Goal: Task Accomplishment & Management: Complete application form

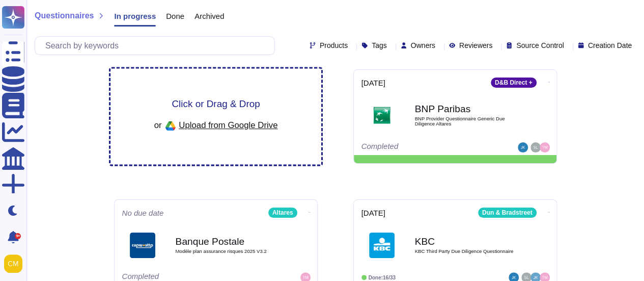
click at [201, 128] on span "Upload from Google Drive" at bounding box center [228, 124] width 99 height 9
click at [195, 73] on div "Click or Drag & Drop or Upload from Google Drive" at bounding box center [215, 117] width 211 height 96
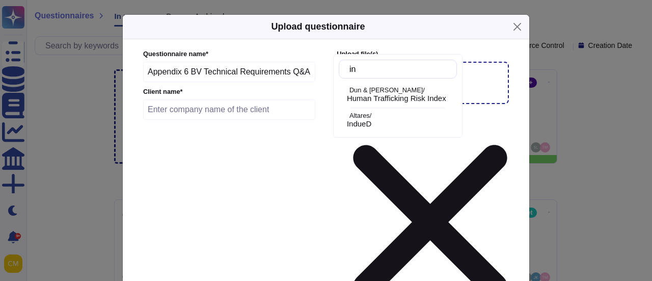
type input "ind"
click at [381, 125] on div "IndueD" at bounding box center [400, 123] width 106 height 9
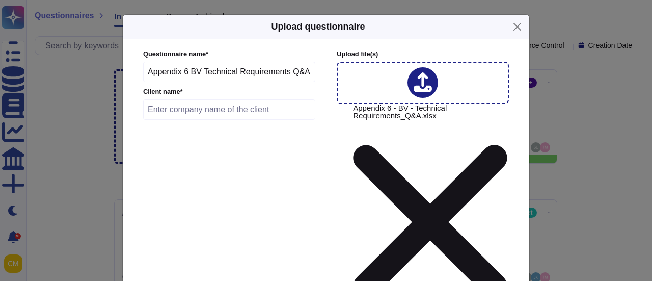
click at [249, 118] on input "text" at bounding box center [229, 109] width 172 height 20
type input "BUREAU VERITAS"
type input "2025-09-23"
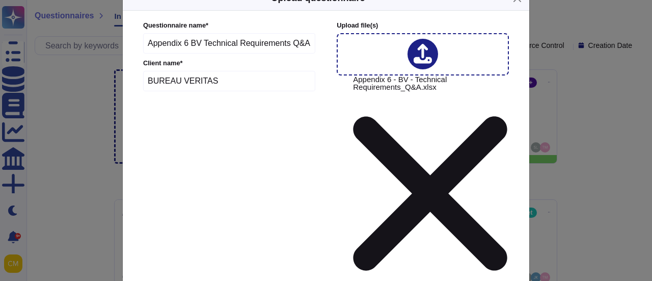
scroll to position [51, 0]
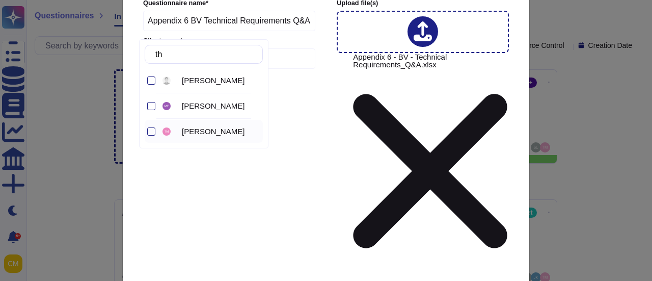
click at [154, 136] on div at bounding box center [150, 131] width 11 height 23
type input "t"
click at [206, 82] on span "Sebastien Lévêque" at bounding box center [213, 80] width 63 height 9
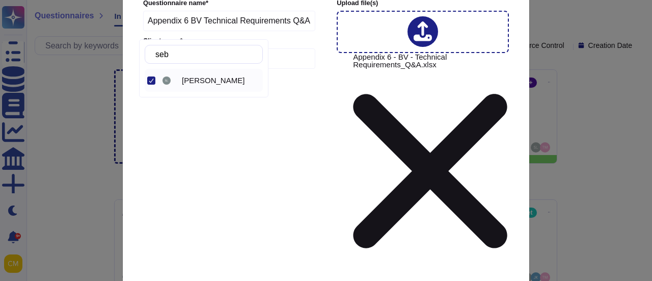
drag, startPoint x: 176, startPoint y: 54, endPoint x: 135, endPoint y: 45, distance: 41.3
click at [135, 45] on body "Questionnaires Knowledge Base Documents Analytics CAIQ / SIG More Dark mode 9+ …" at bounding box center [326, 215] width 652 height 431
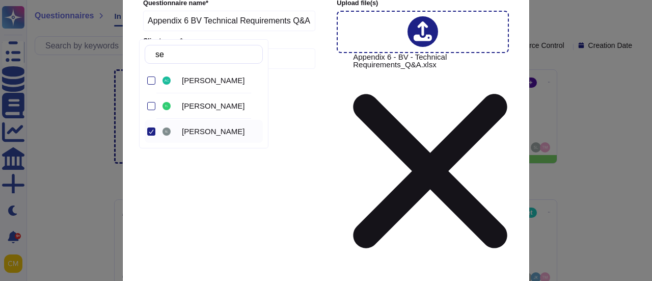
type input "s"
type input "clé"
click at [186, 81] on span "Clément Montmessin" at bounding box center [213, 80] width 63 height 9
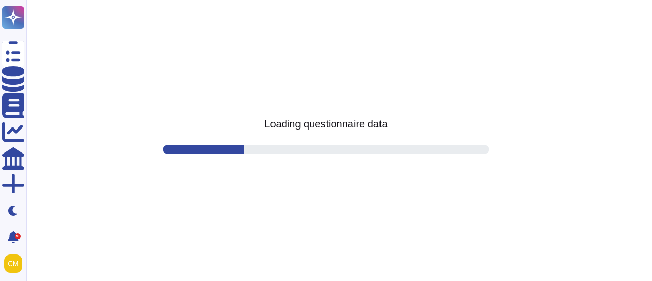
drag, startPoint x: 301, startPoint y: 116, endPoint x: 301, endPoint y: 122, distance: 5.6
drag, startPoint x: 301, startPoint y: 122, endPoint x: 73, endPoint y: 55, distance: 237.5
click at [73, 0] on html "Questionnaires Knowledge Base Documents Analytics CAIQ / SIG More Dark mode 9+ …" at bounding box center [326, 0] width 652 height 0
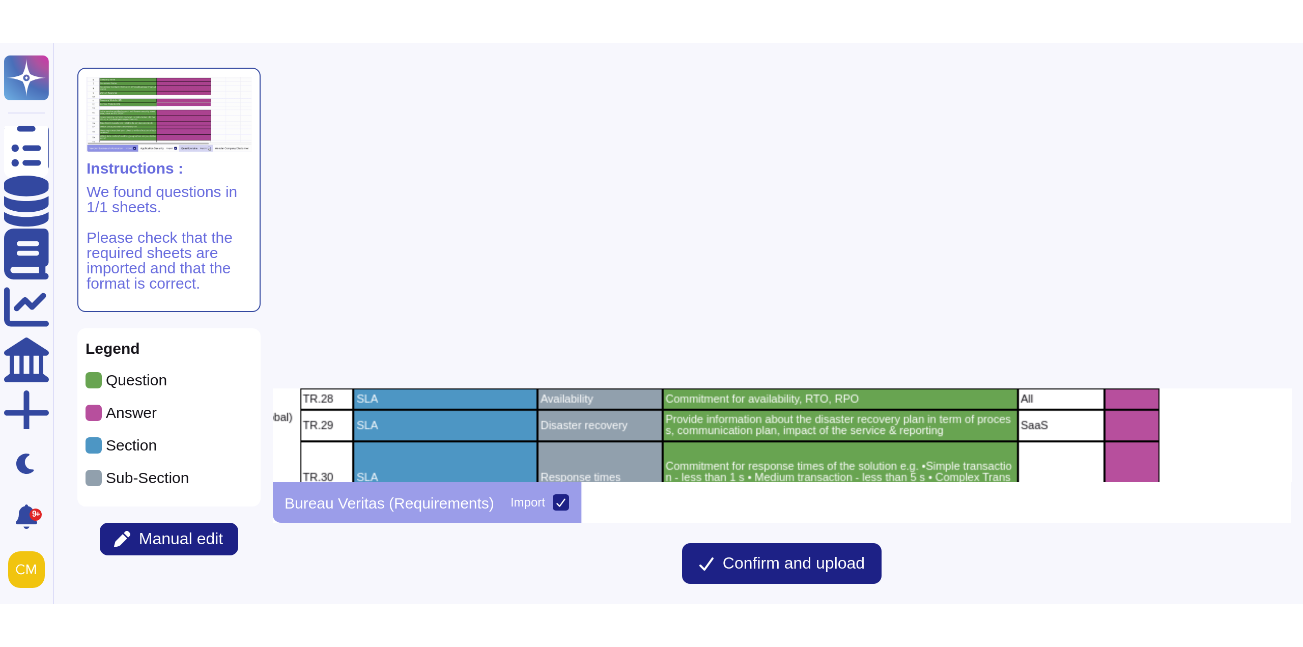
scroll to position [802, 88]
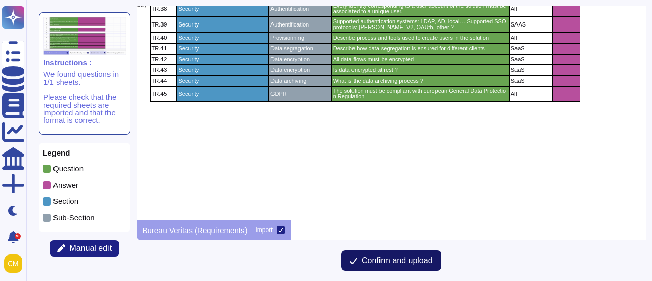
click at [422, 261] on span "Confirm and upload" at bounding box center [396, 260] width 71 height 8
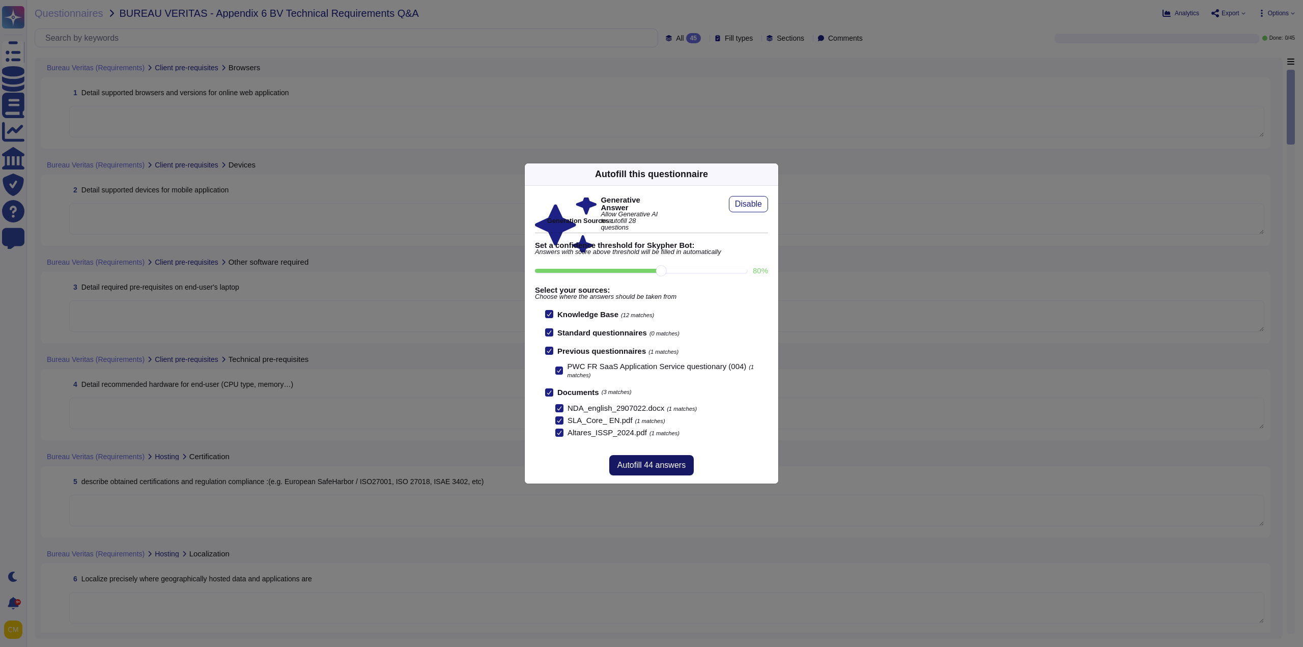
click at [651, 280] on span "Autofill 44 answers" at bounding box center [652, 465] width 68 height 8
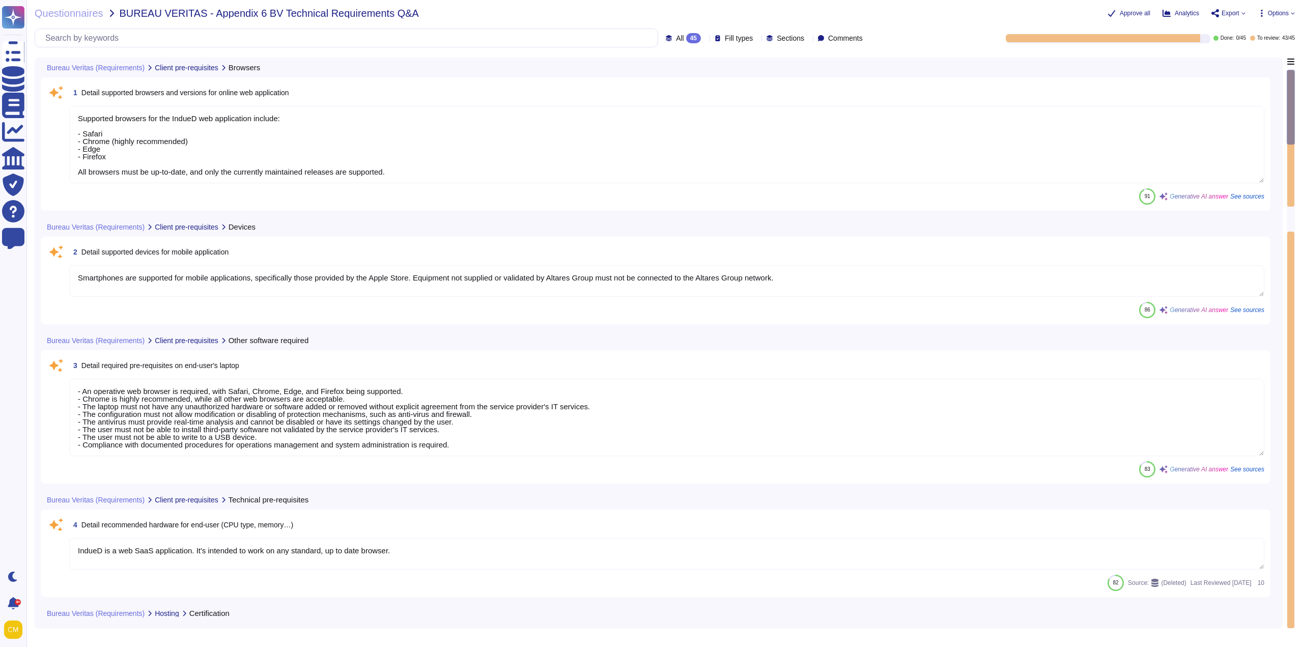
type textarea "IndueD is a web SaaS application. It's intended to work on any standard, up to …"
type textarea "Altares is not certified in ISO 27001 or ISO 9001. However, our information man…"
type textarea "Data and applications are hosted in France, specifically in the Paris region (e…"
type textarea "- An operative web browser is required, with Safari, Chrome, Edge, and Firefox …"
type textarea "Supported browsers for the IndueD web application include: - Safari - Chrome (h…"
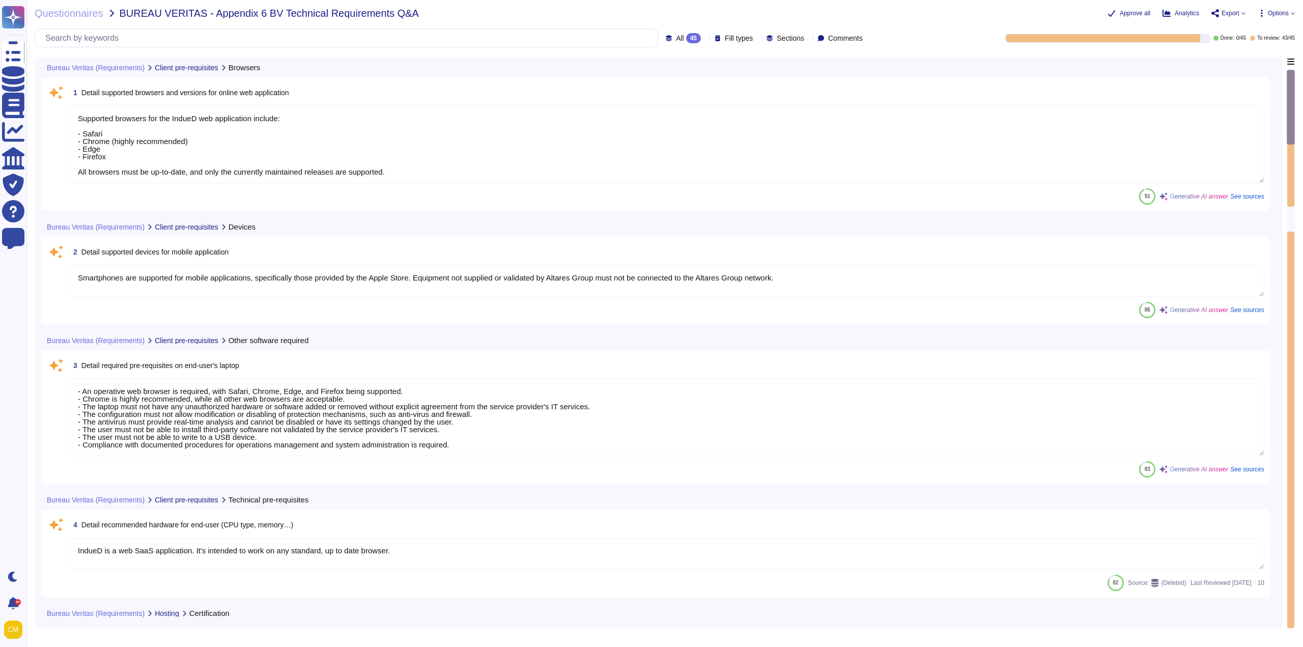
type textarea "Smartphones are supported for mobile applications, specifically those provided …"
click at [94, 276] on textarea "Smartphones are supported for mobile applications, specifically those provided …" at bounding box center [666, 281] width 1195 height 32
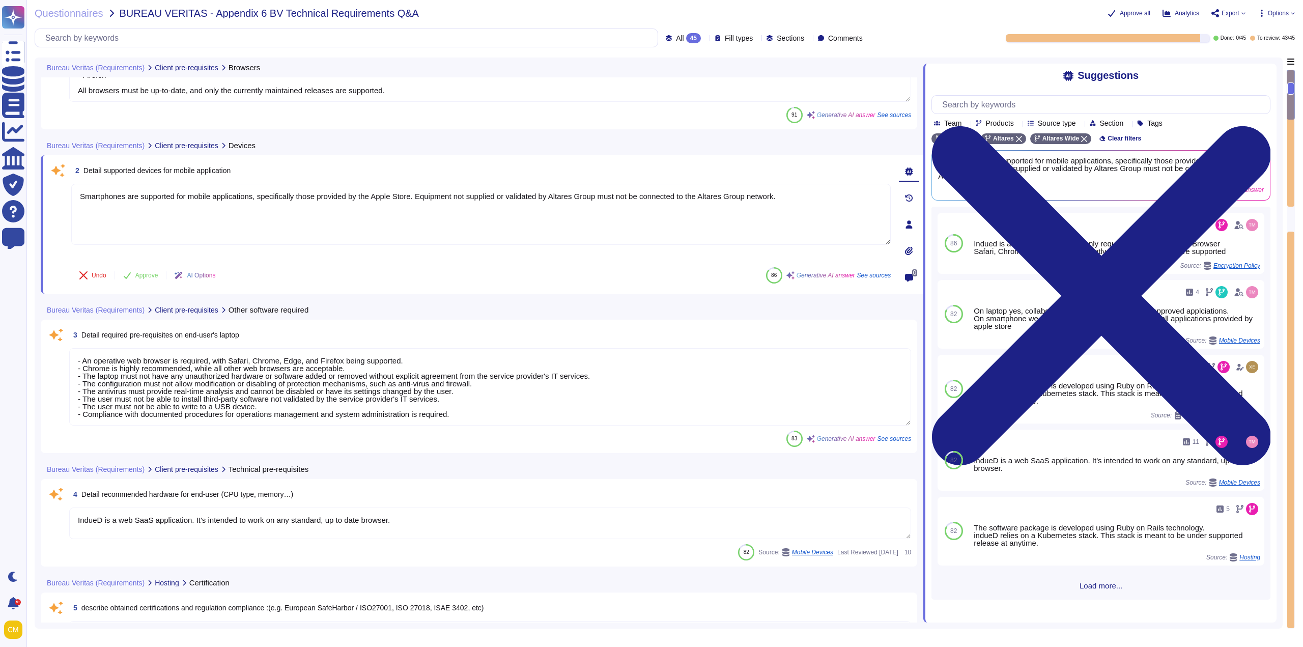
scroll to position [102, 0]
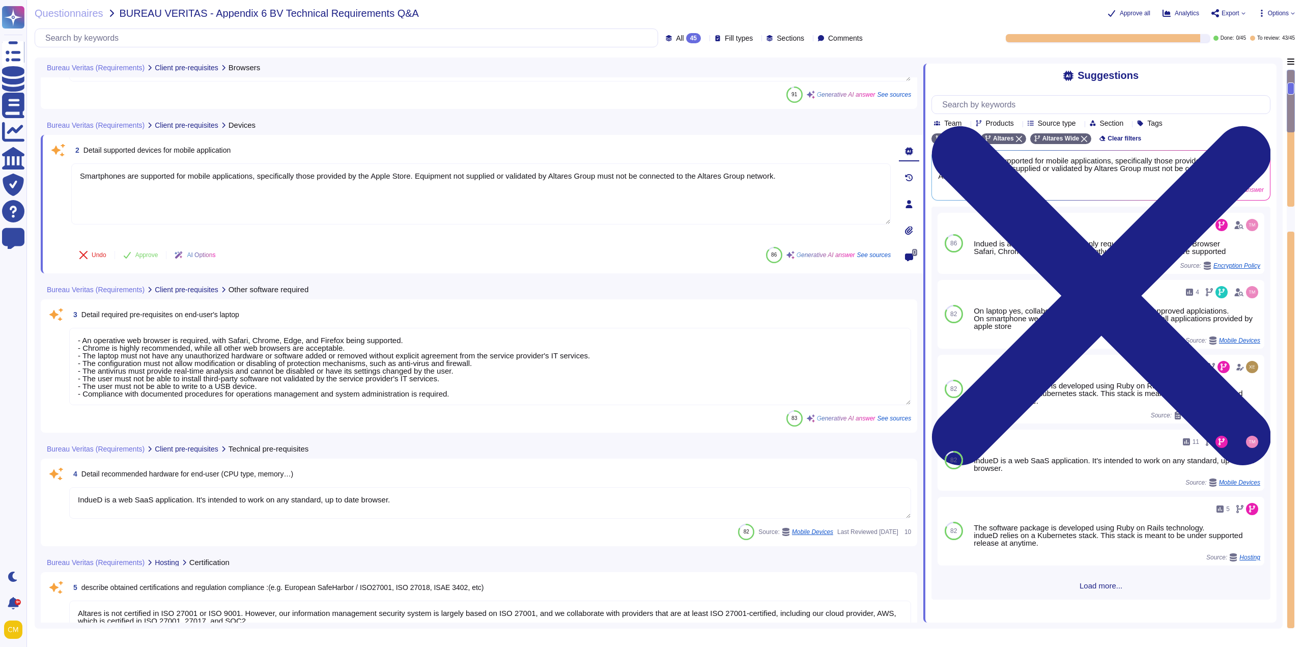
type textarea "The solution is hosted by AWS, specifically utilizing AWS servers located in th…"
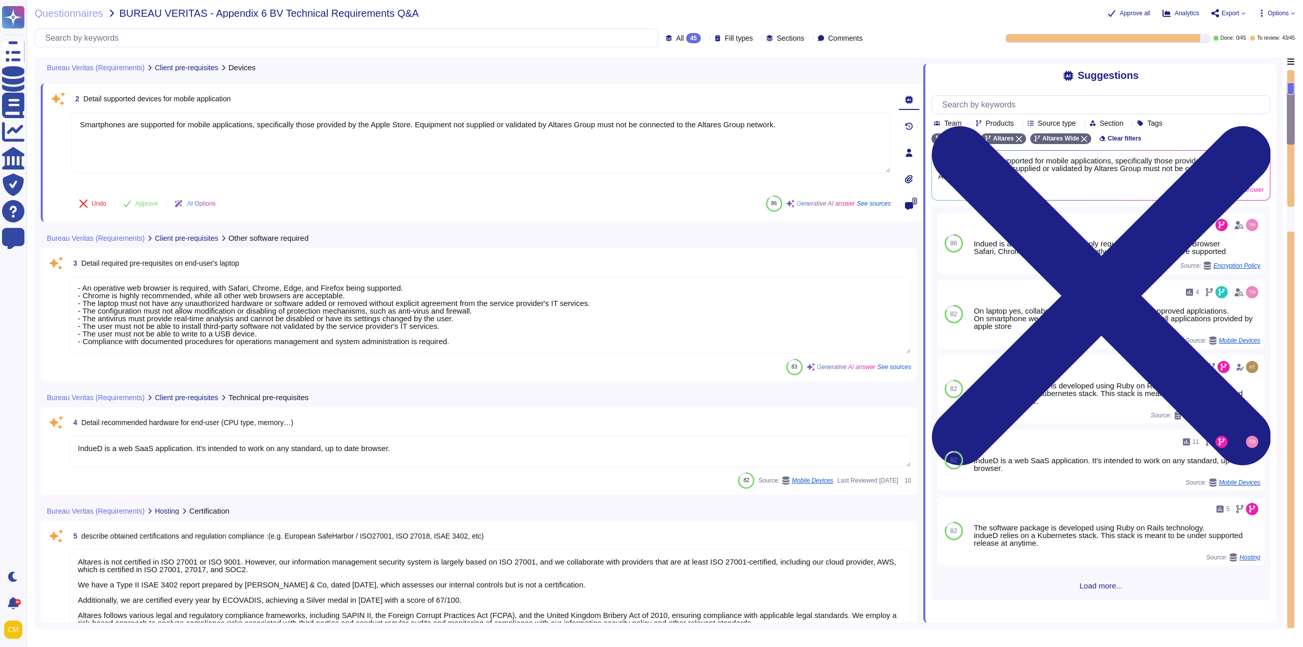
scroll to position [255, 0]
type textarea "- Synechron - AWS France - AWS Spain - PHONEO - Altares - D&B"
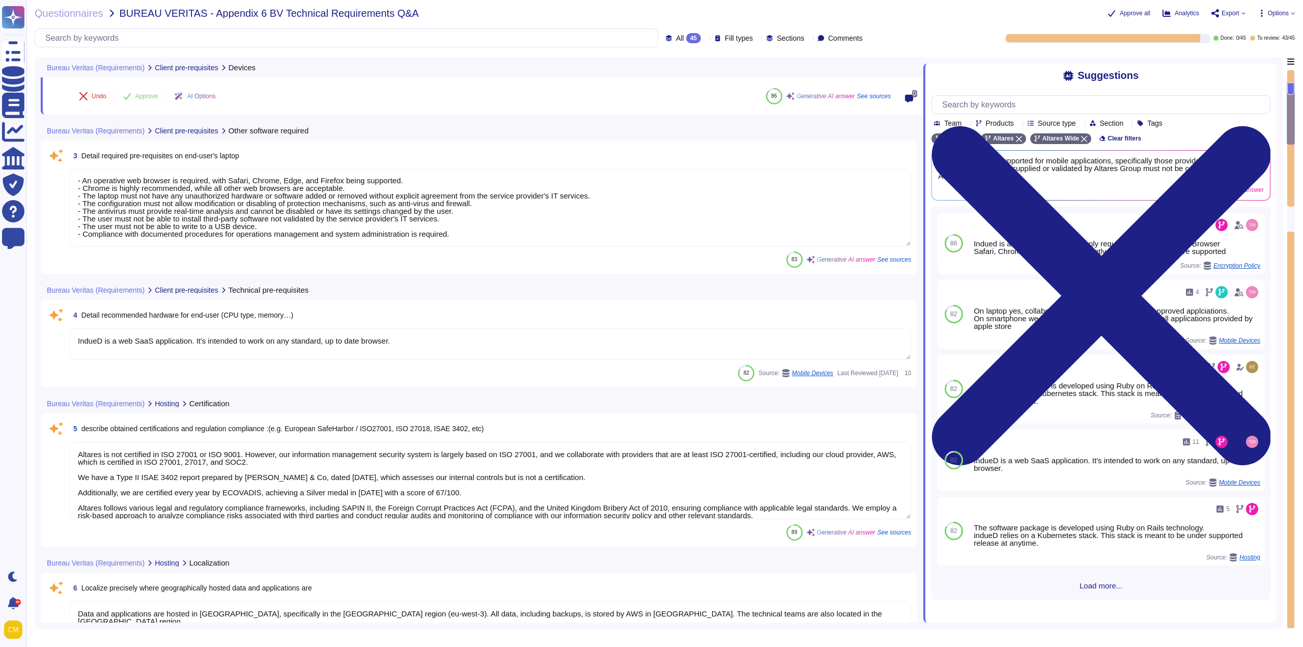
click at [71, 280] on div "82 Source: Mobile Devices Last Reviewed 2024-10-03 10" at bounding box center [490, 373] width 842 height 16
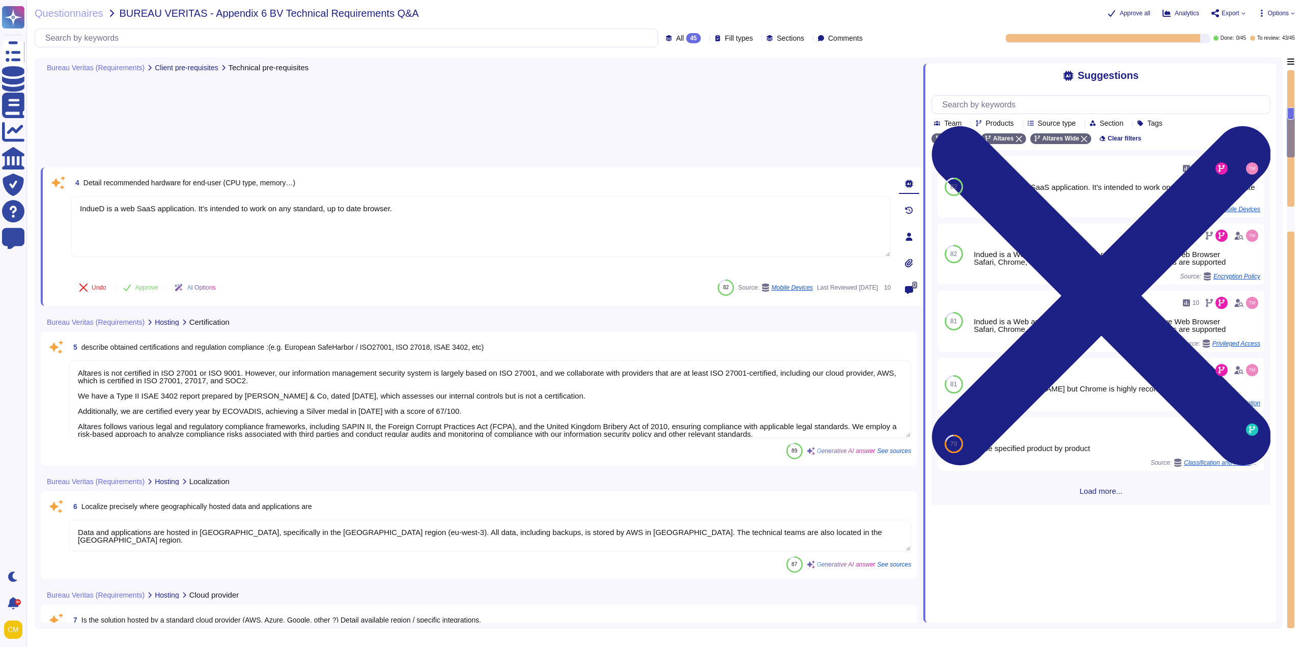
type textarea "- The solution allows for flat file transfer via a SFTP service provided by Alt…"
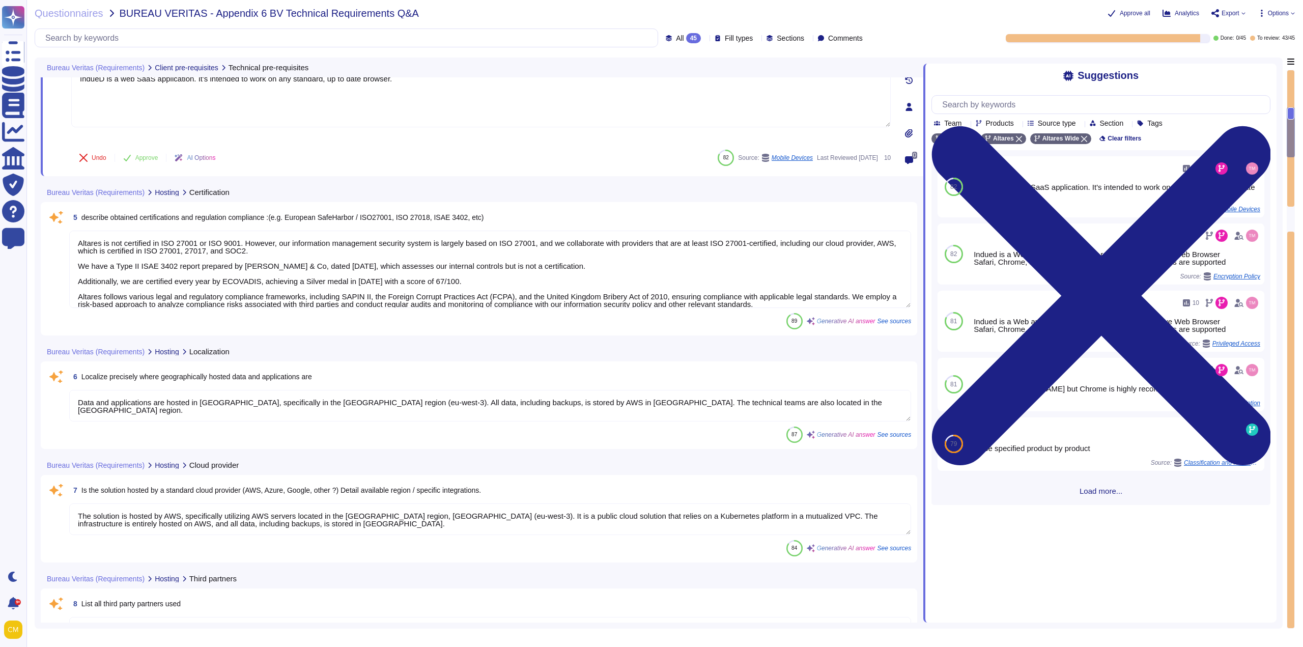
scroll to position [458, 0]
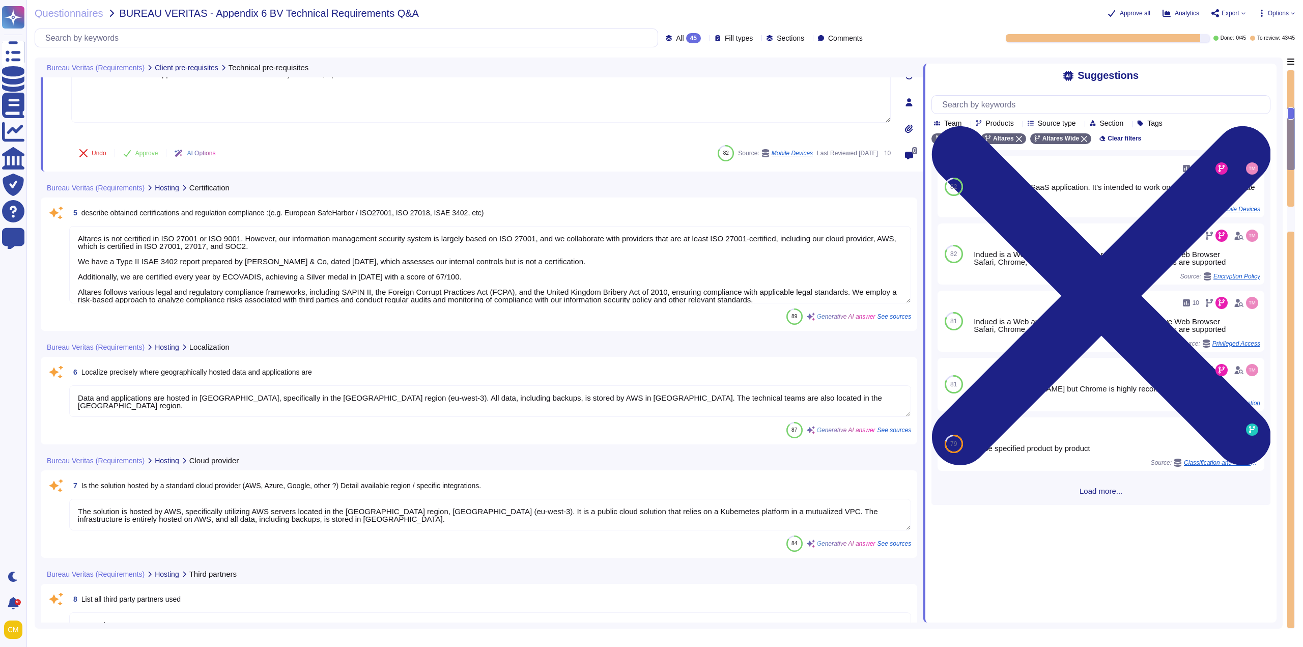
type textarea "Application has several levels of logging on infrastructure and functional leve…"
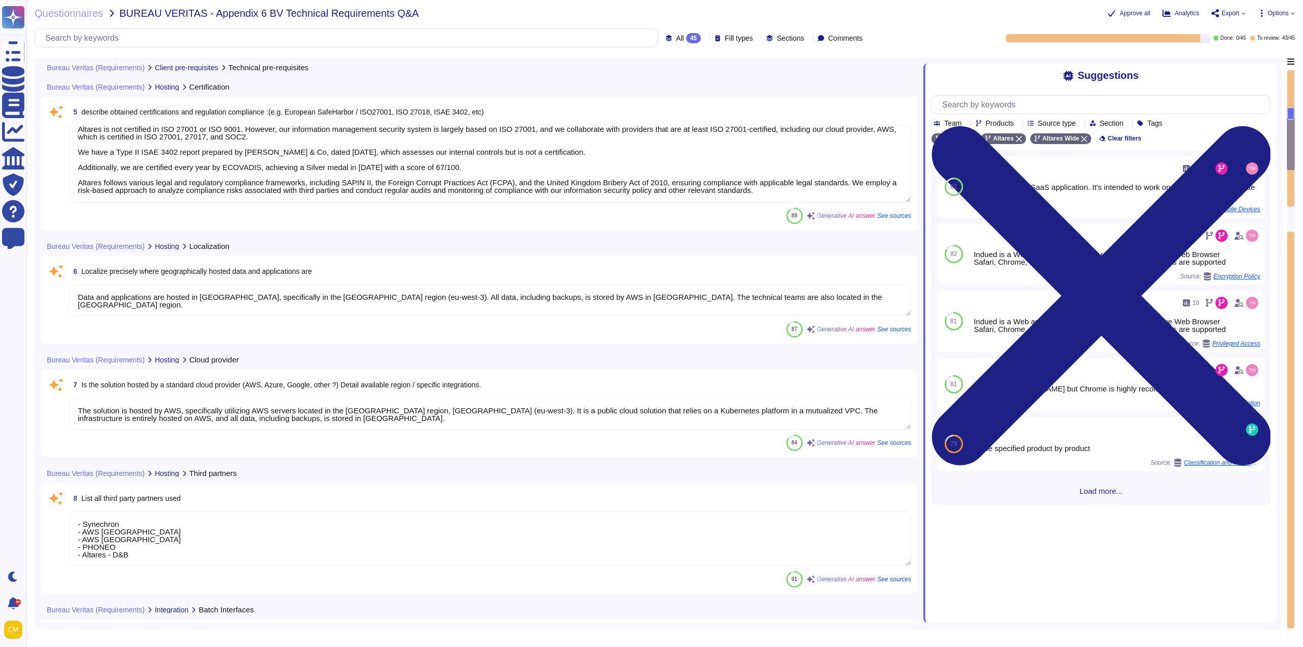
scroll to position [560, 0]
type textarea "The published APIs available for integration with the solution include: 1. indu…"
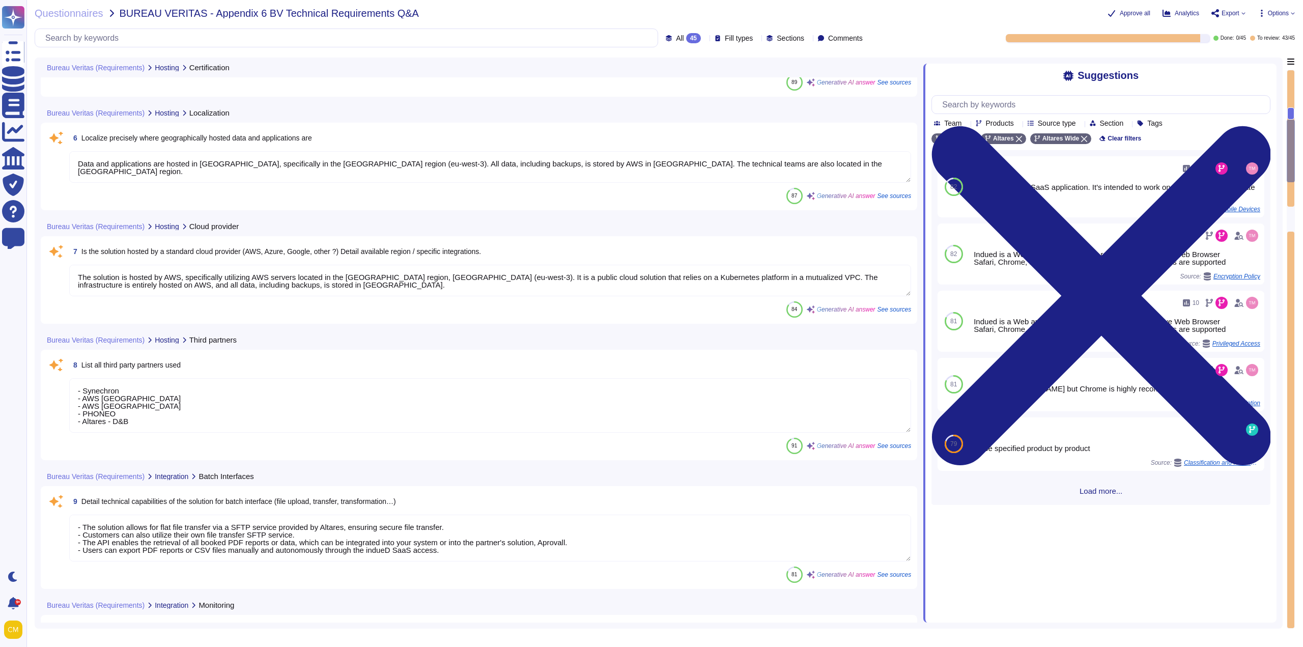
scroll to position [713, 0]
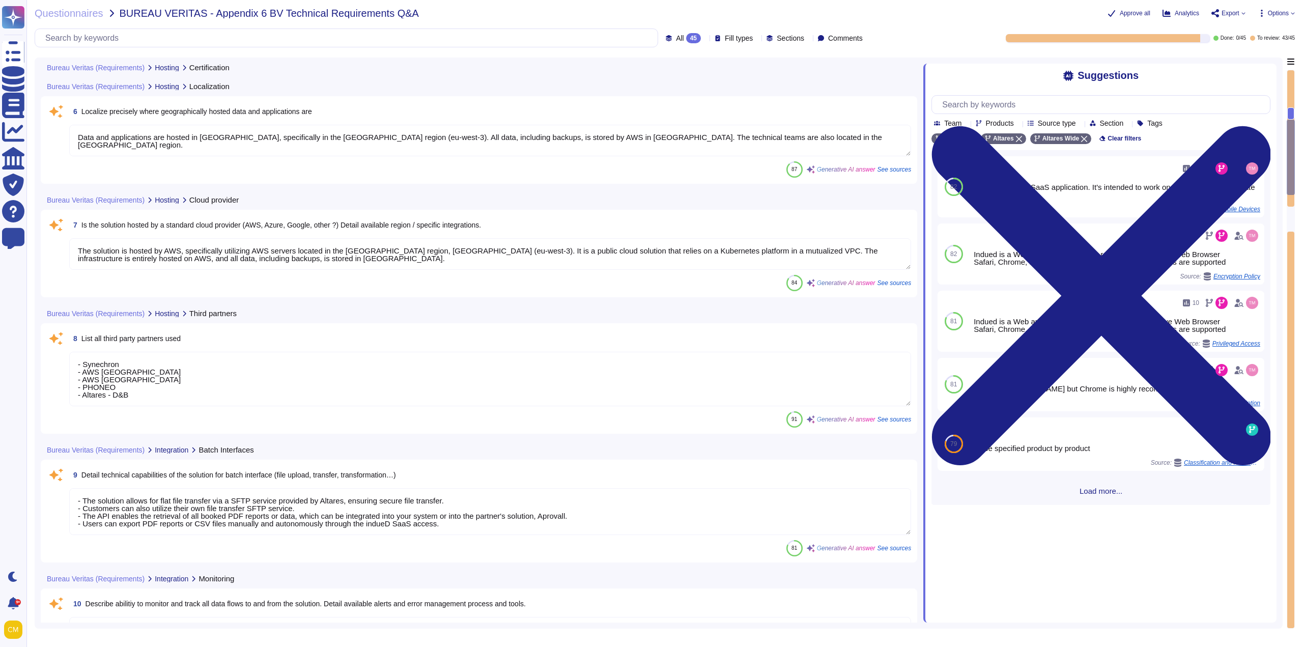
click at [152, 280] on div "8 List all third party partners used - Synechron - AWS France - AWS Spain - PHO…" at bounding box center [479, 378] width 865 height 98
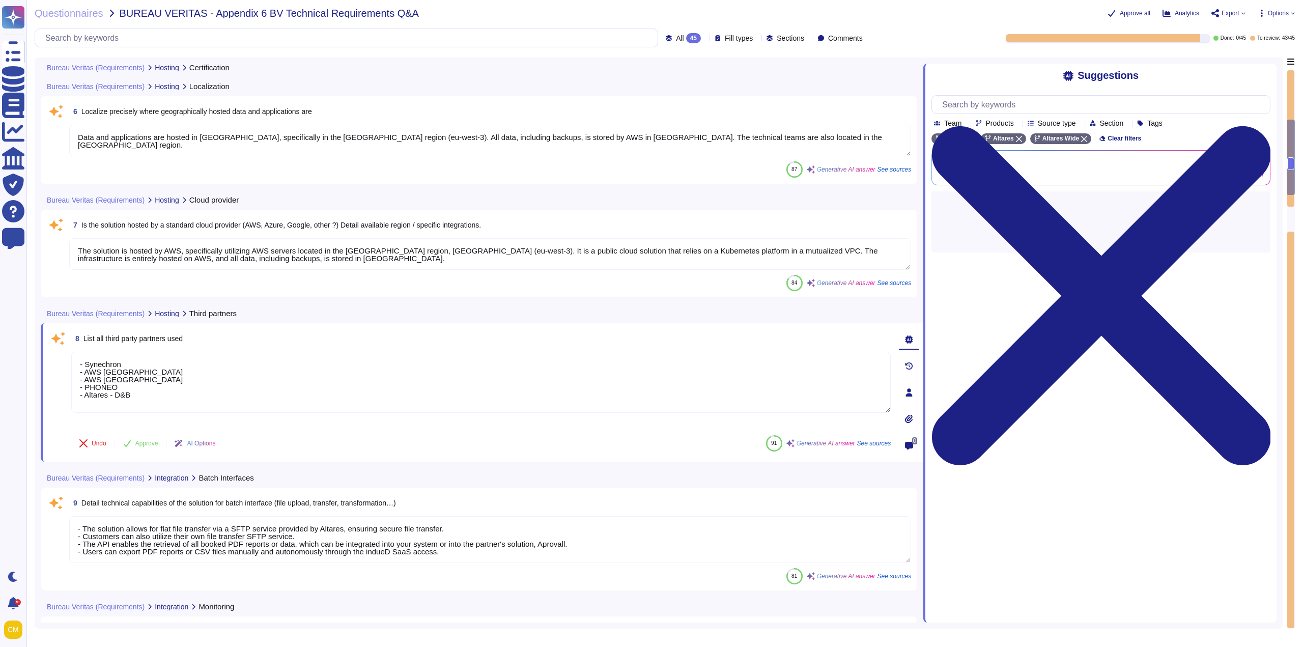
click at [296, 280] on div "84 Generative AI answer See sources" at bounding box center [490, 283] width 842 height 16
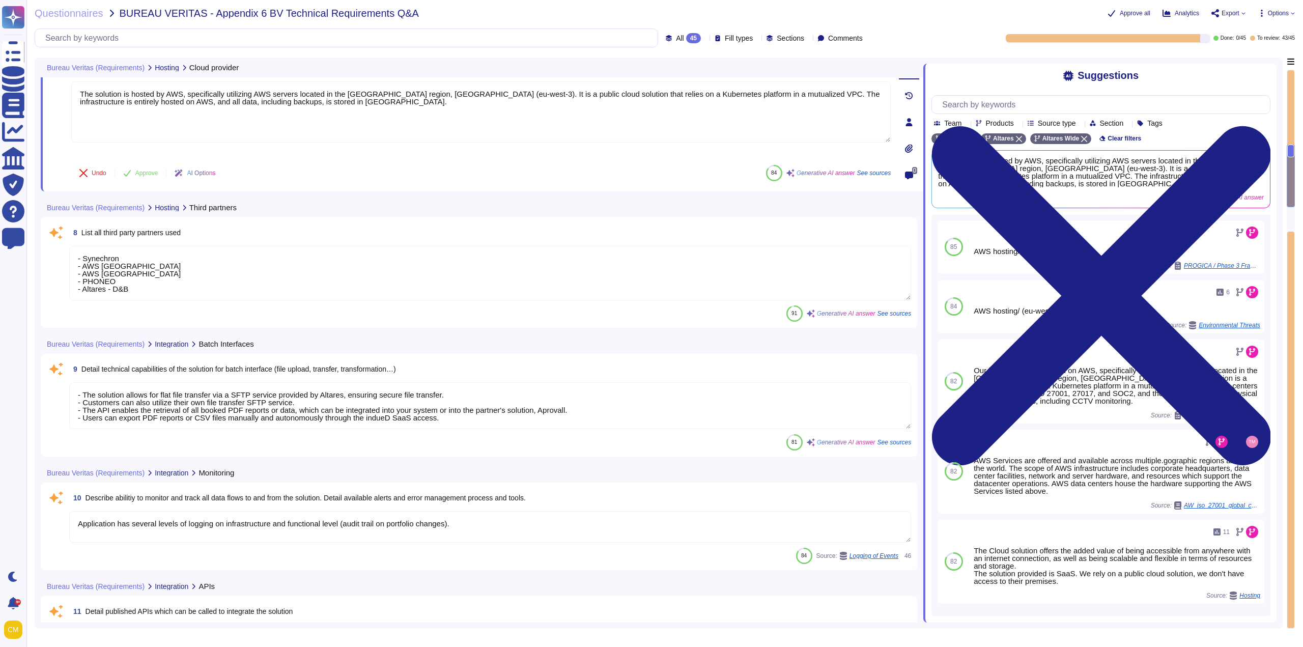
scroll to position [866, 0]
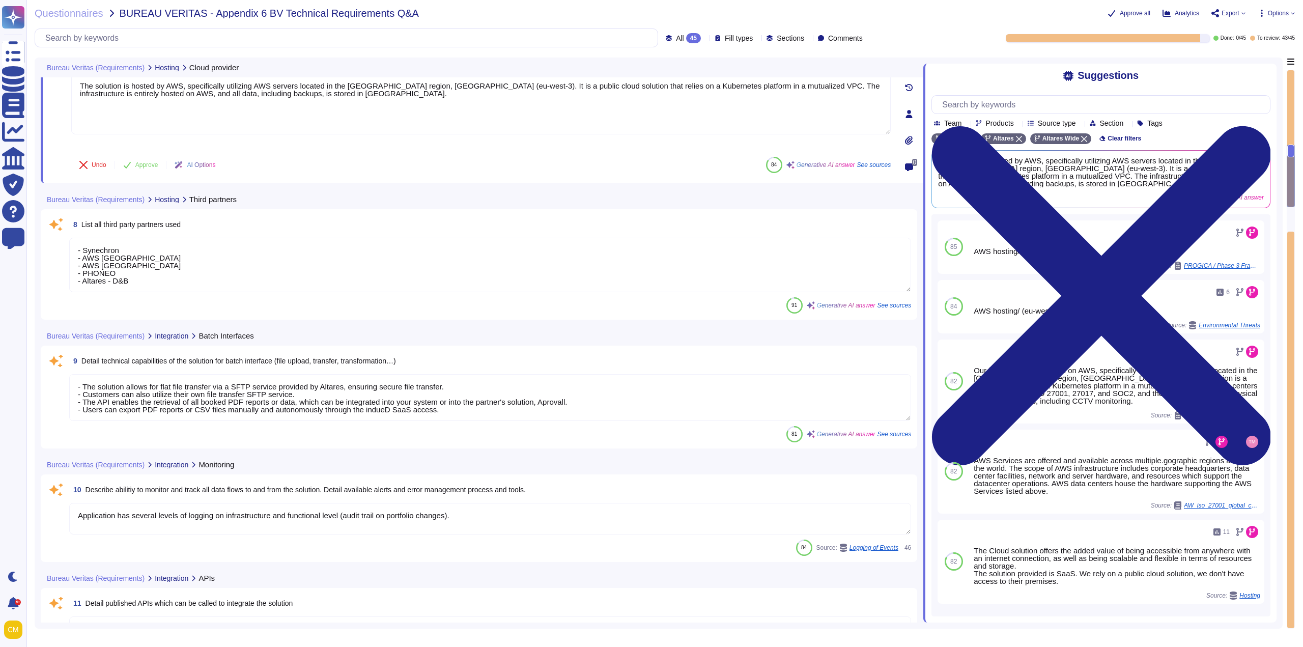
click at [229, 280] on div "81 Generative AI answer See sources" at bounding box center [490, 434] width 842 height 16
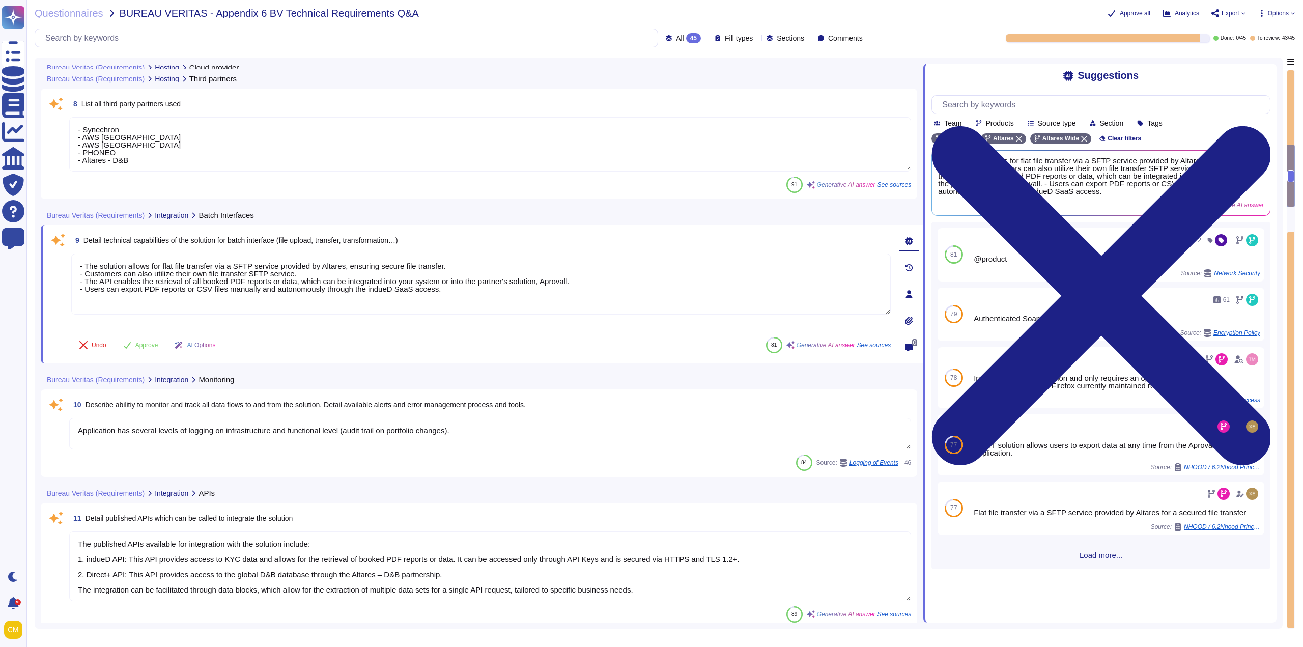
scroll to position [1018, 0]
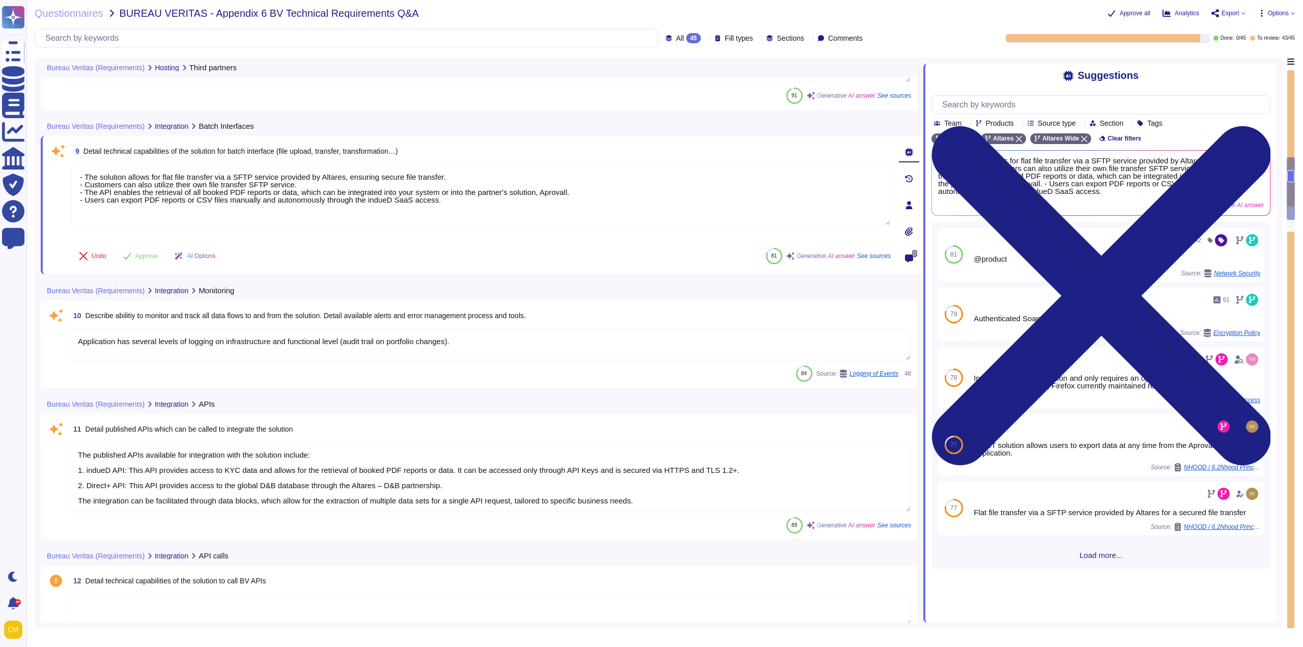
type textarea "Altares has established comprehensive data backup and restore capabilities as p…"
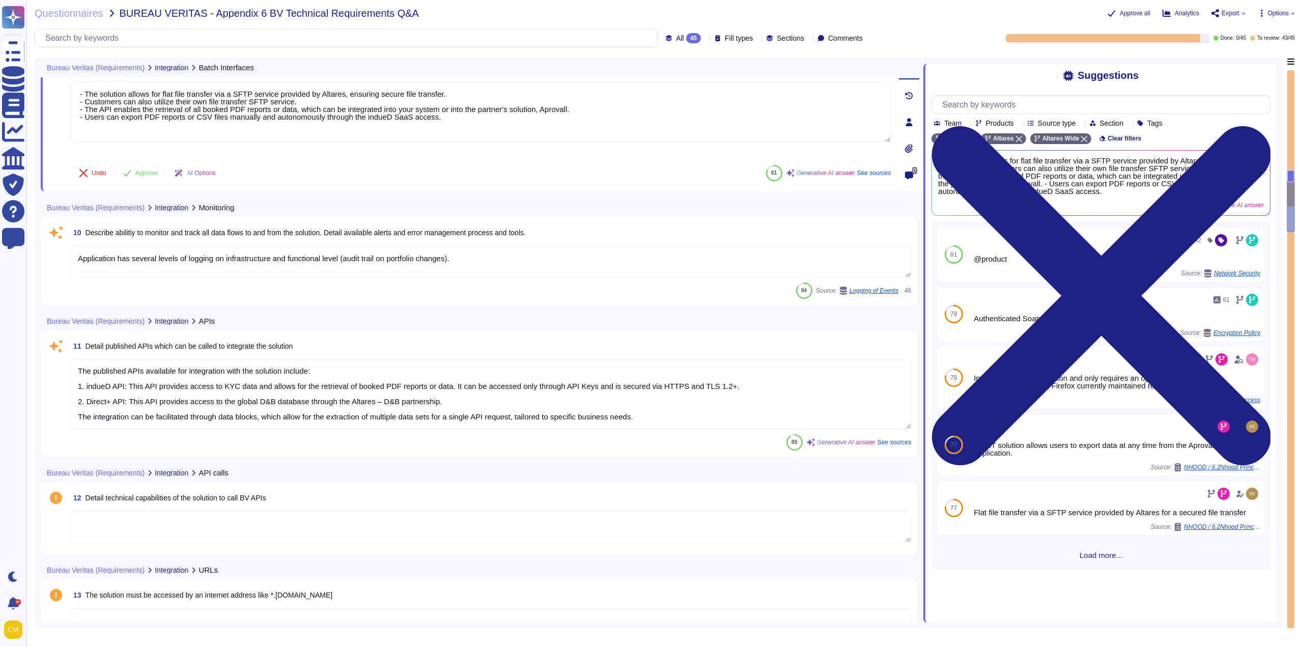
scroll to position [1120, 0]
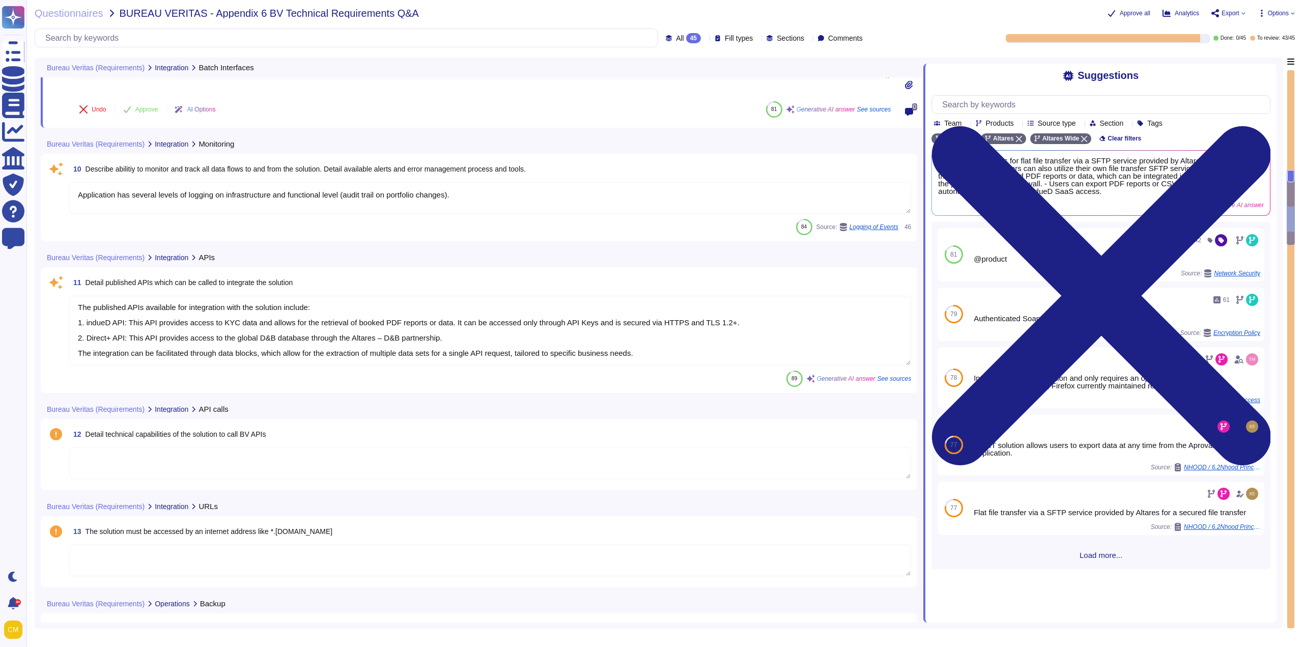
type textarea "As per Altares Backup Policy, backup copies of operating systems and other crit…"
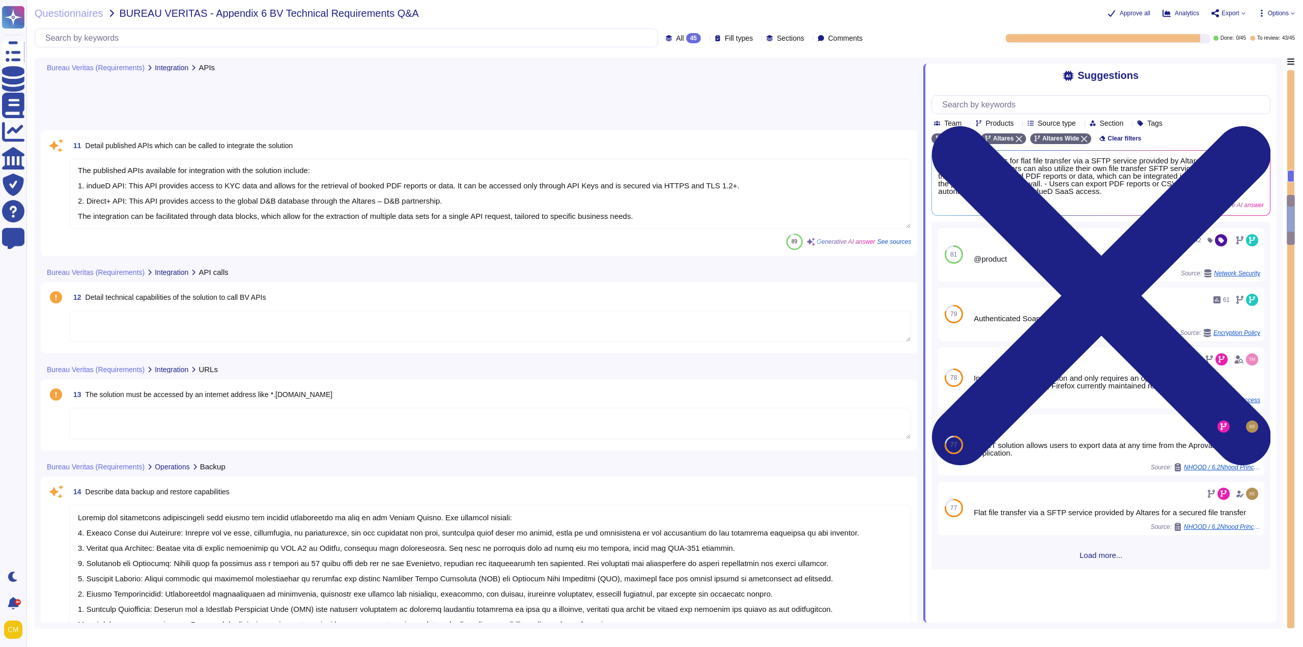
scroll to position [1375, 0]
type textarea "- Technical and functional maintenance of the application is conducted during t…"
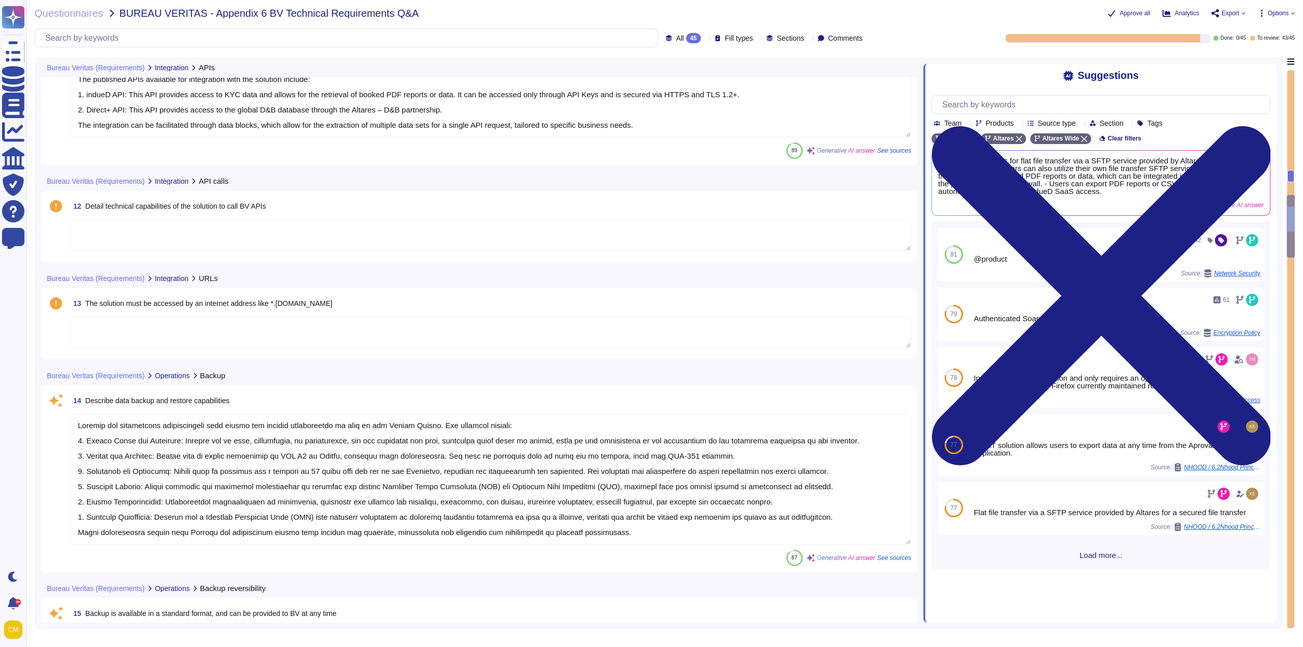
scroll to position [1476, 0]
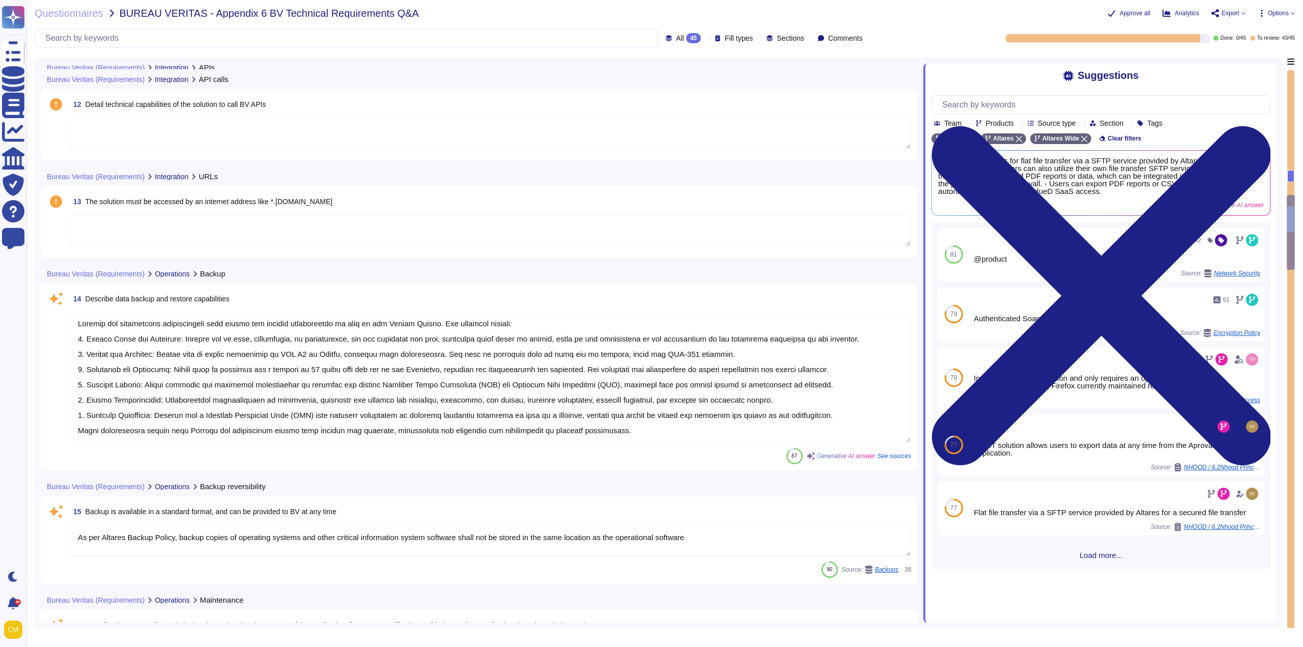
type textarea "Our event alerting process involves continuous monitoring of various security e…"
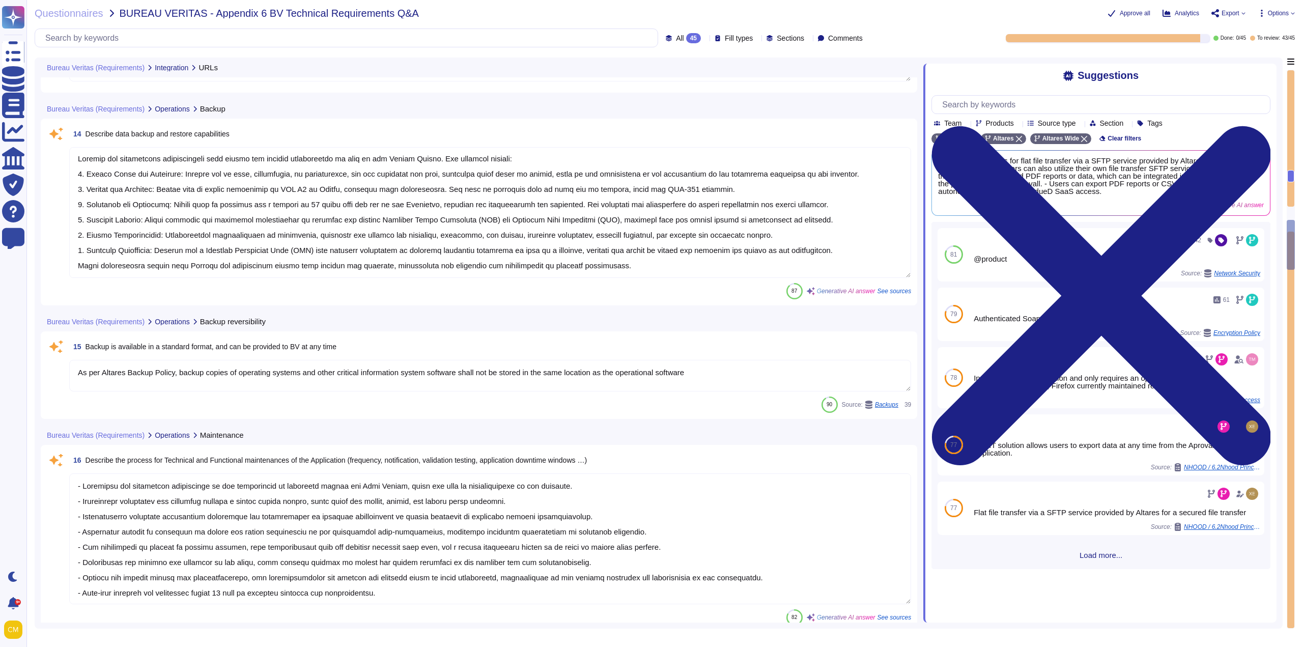
type textarea "- Customer support is available 24/7. - Support can be provided in French or En…"
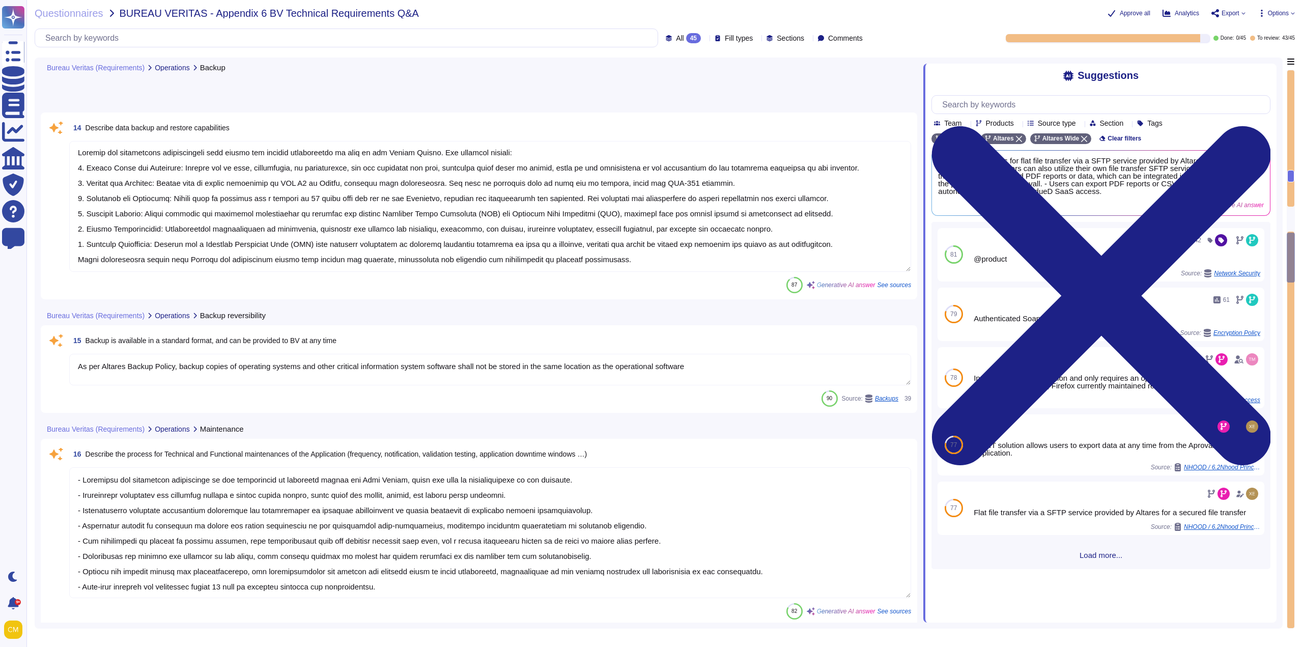
scroll to position [2087, 0]
type textarea "To be answered by customer Service"
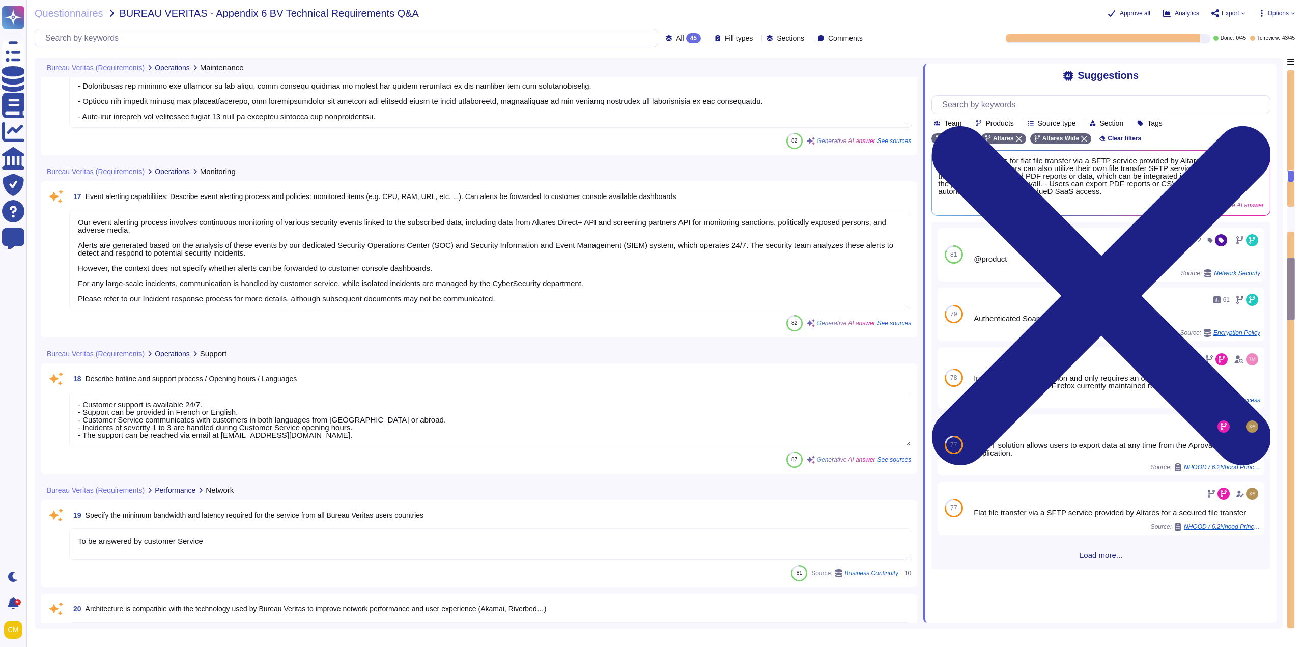
type textarea "@product"
type textarea "Intuiz is provided as a SaaS application, including platform mode (access to we…"
type textarea "The solution is designed to scale according to growing business needs through s…"
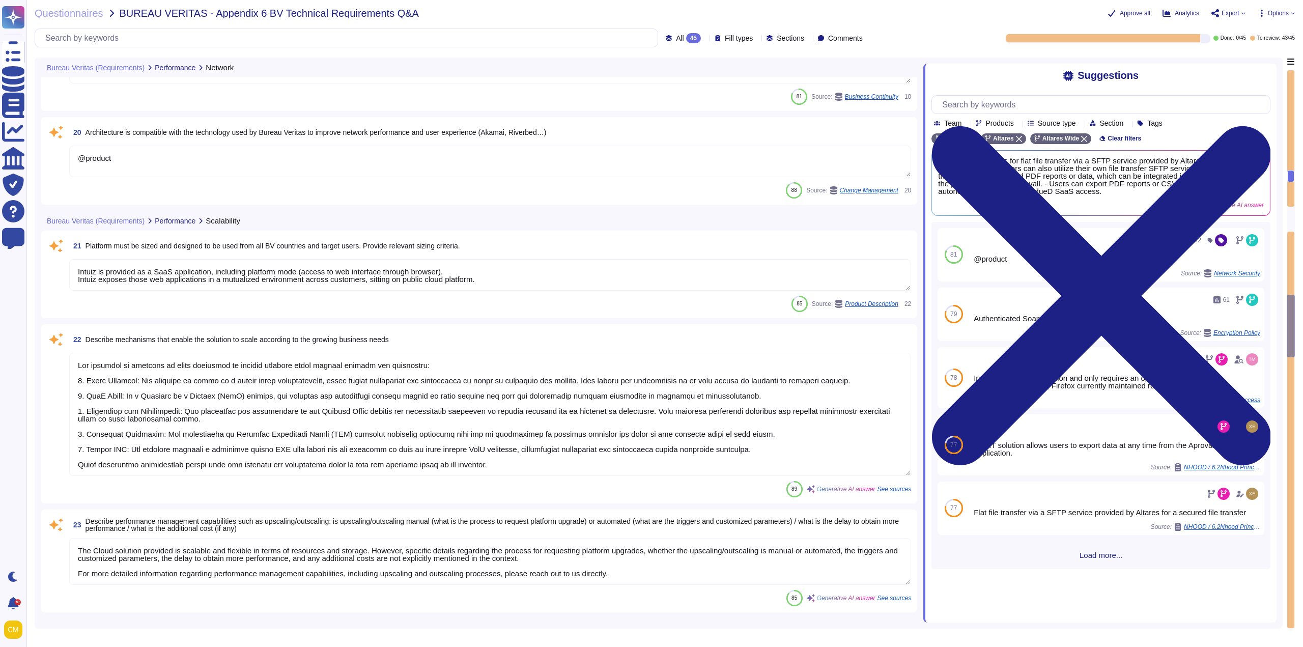
type textarea "The Cloud solution provided is scalable and flexible in terms of resources and …"
type textarea "Regular audits are carried out but the results are not communicable."
type textarea "Altares – D&B shall not answer itself to this kind of requests. It shall inform…"
type textarea "We can confirm the capability to supply at least two test environments (one tec…"
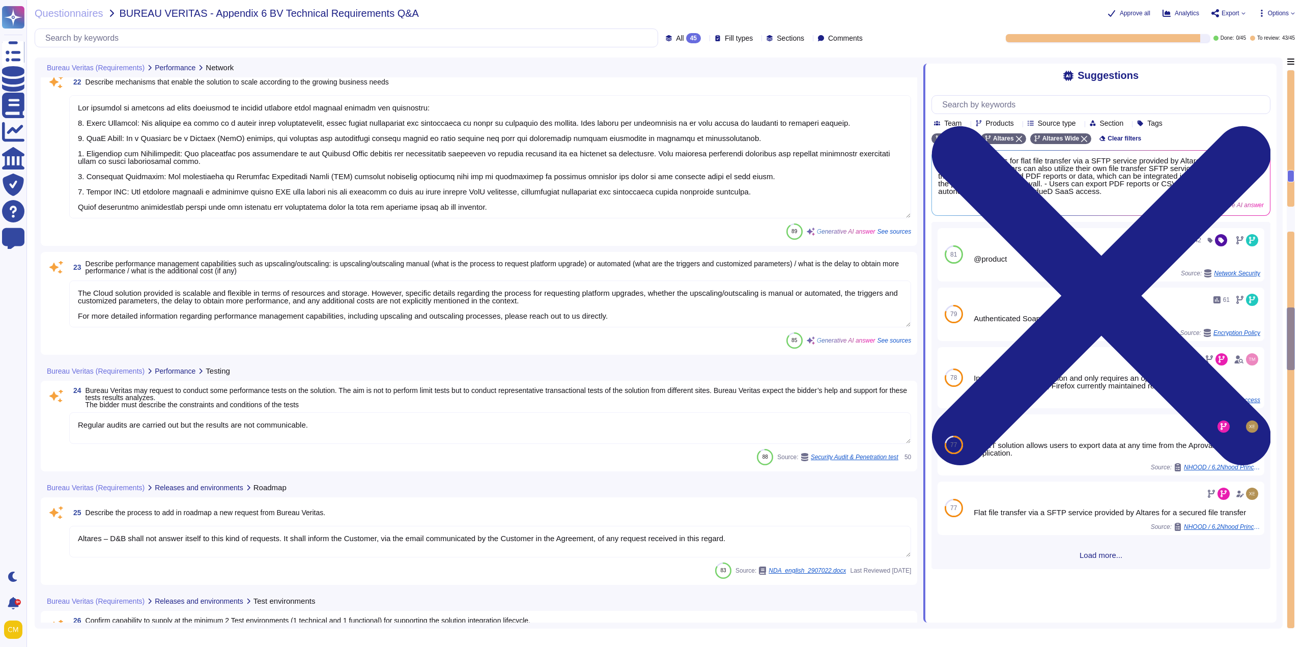
scroll to position [3004, 0]
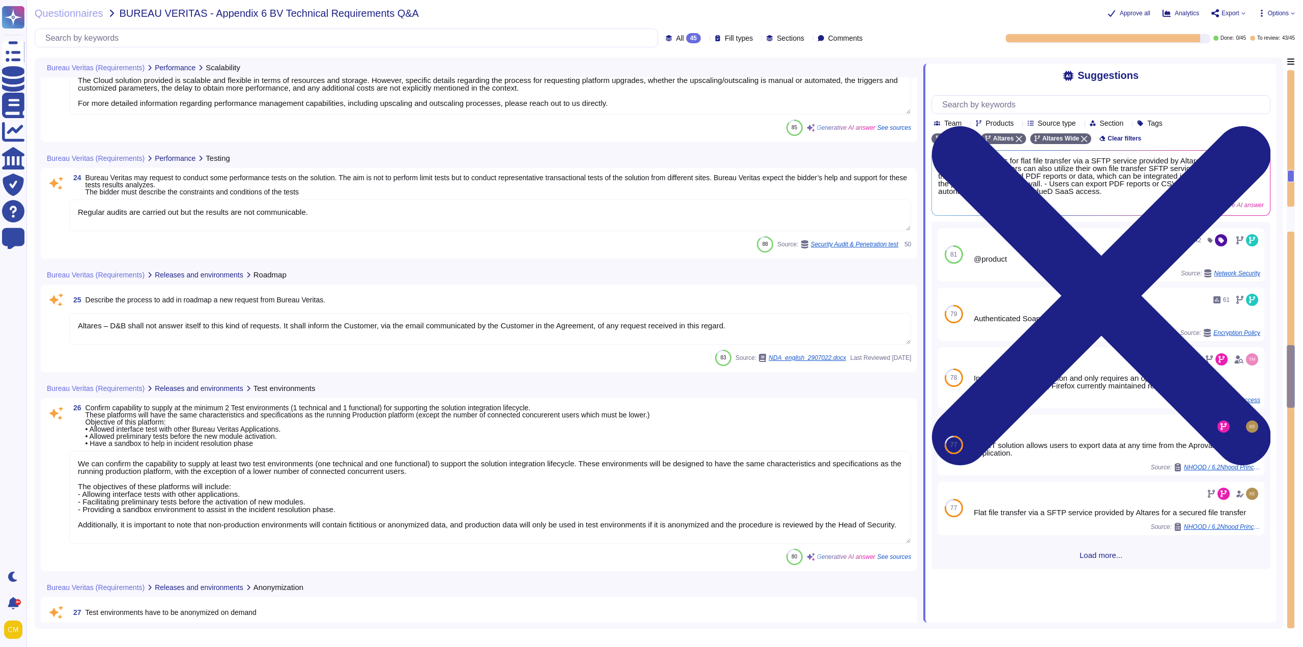
type textarea "If production data is needed in test environments, it must be anonymized. The a…"
type textarea "- Altares guarantees service availability during Customer Service opening hours…"
type textarea "The disaster recovery plan is part of Altares's Business Continuity Plan (BCP) …"
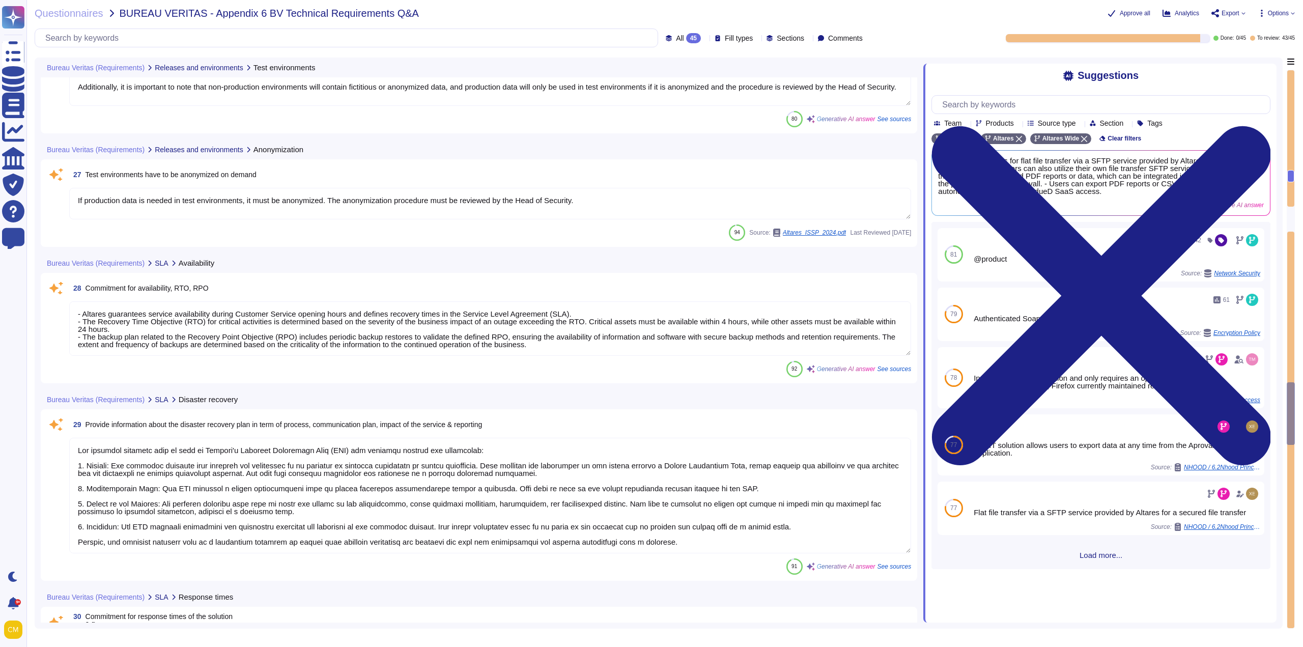
type textarea "To this notion are attached the speed of processing (delay in handling and reso…"
type textarea "@product"
type textarea "1. Database High Availability: - Utilizes AWS RDS native replication within the…"
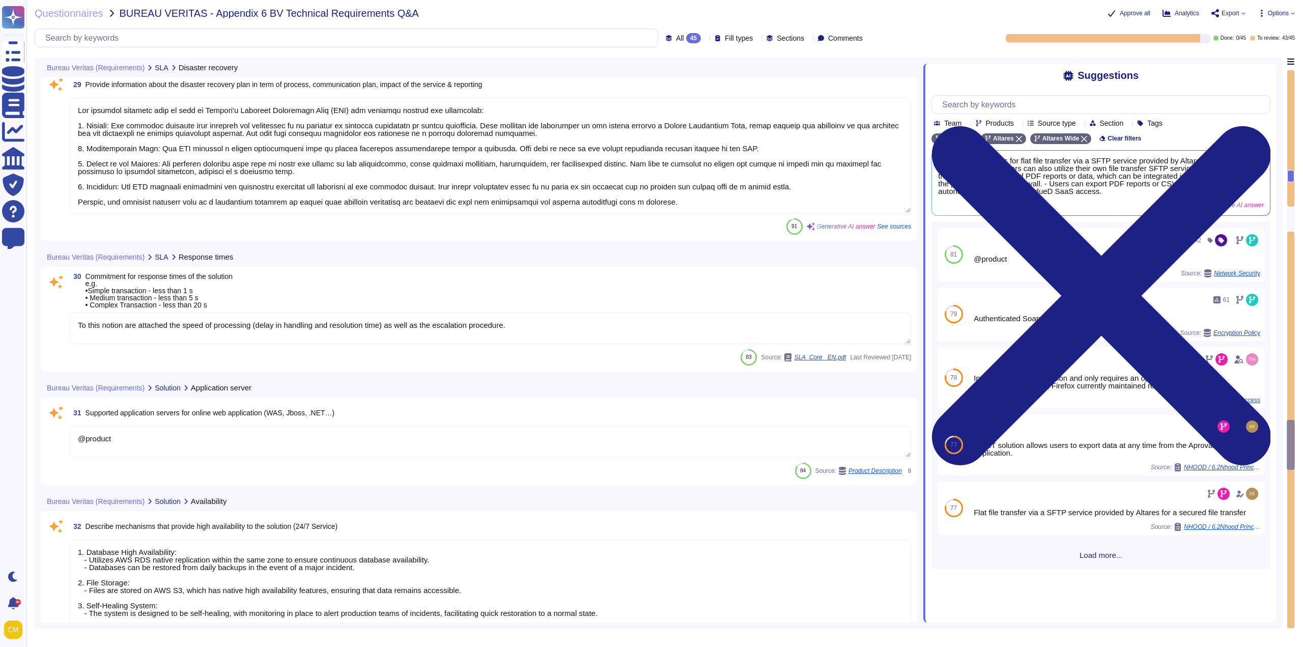
type textarea "The software package is developed using Ruby on Rails technology. indueD relies…"
type textarea "@product"
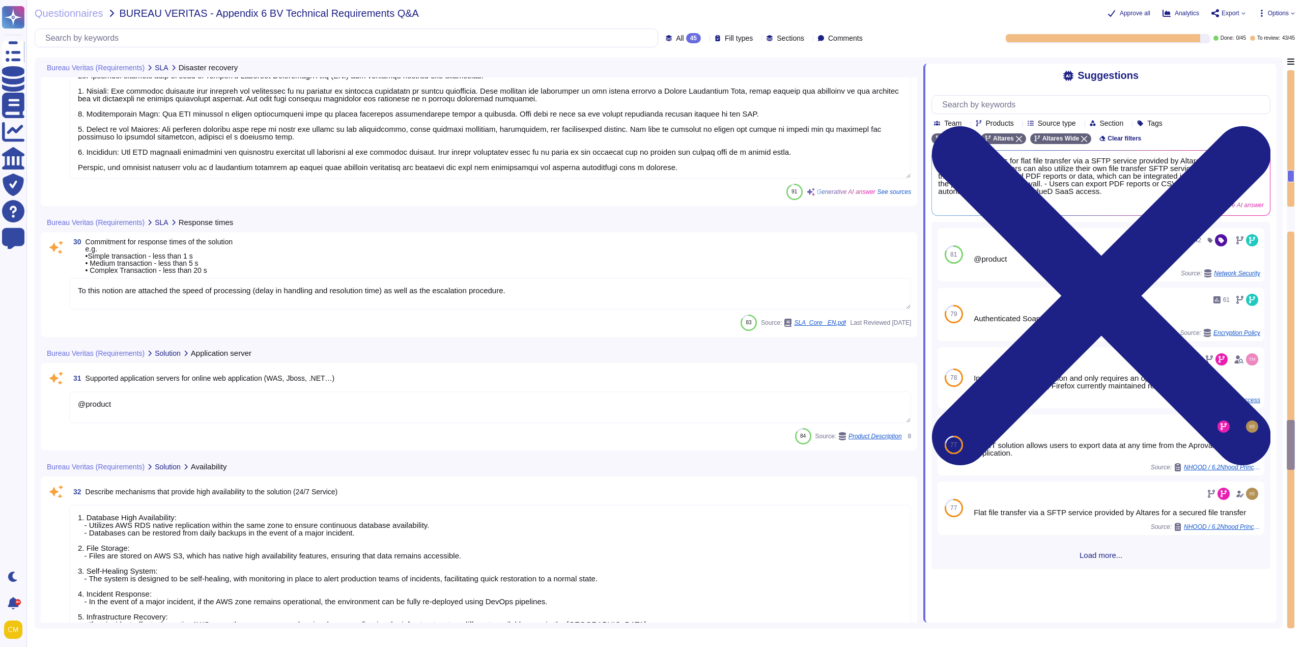
scroll to position [3869, 0]
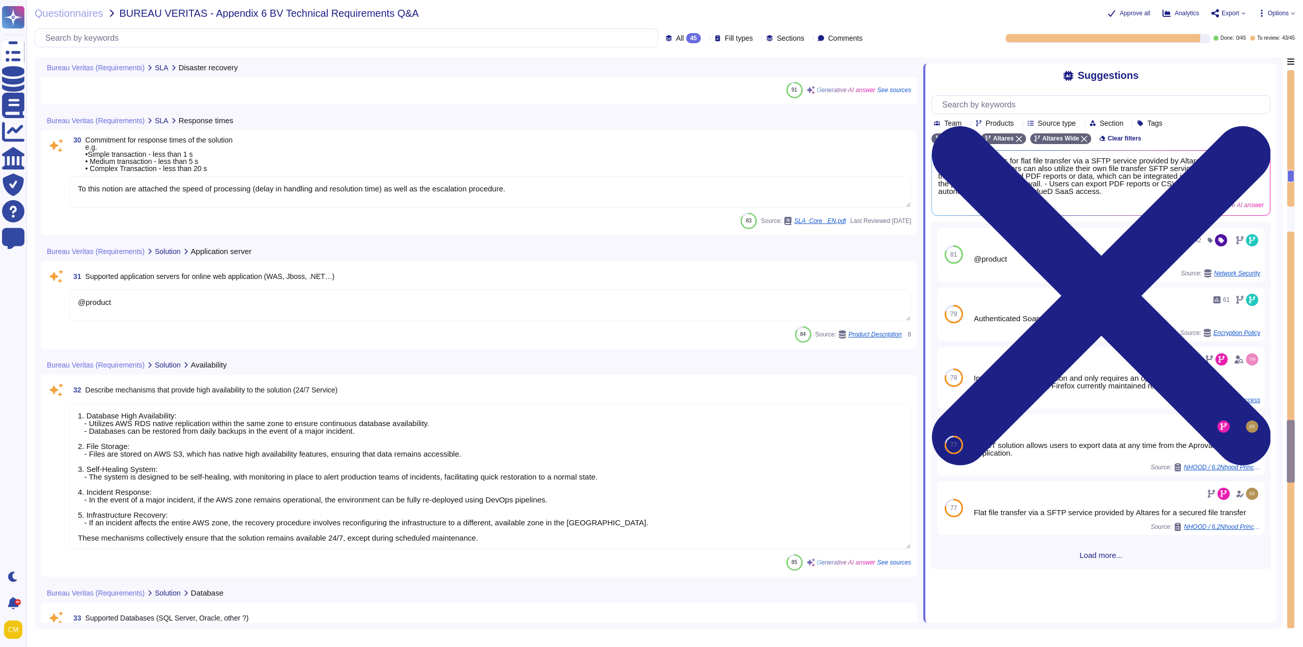
type textarea "The software package is developed using Ruby on Rails technology. indueD relies…"
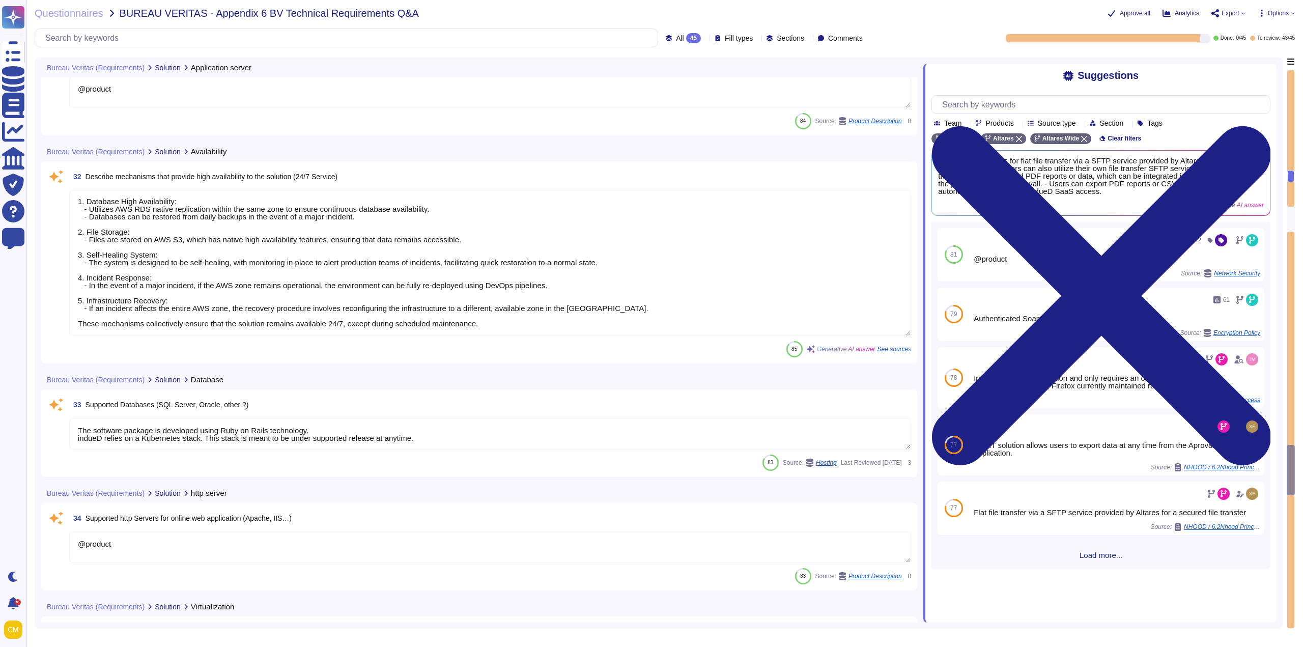
type textarea "The solution is multi-tenant. It is not dedicated to each client; instead, isol…"
type textarea "Role and data access management in the solution is structured around several ke…"
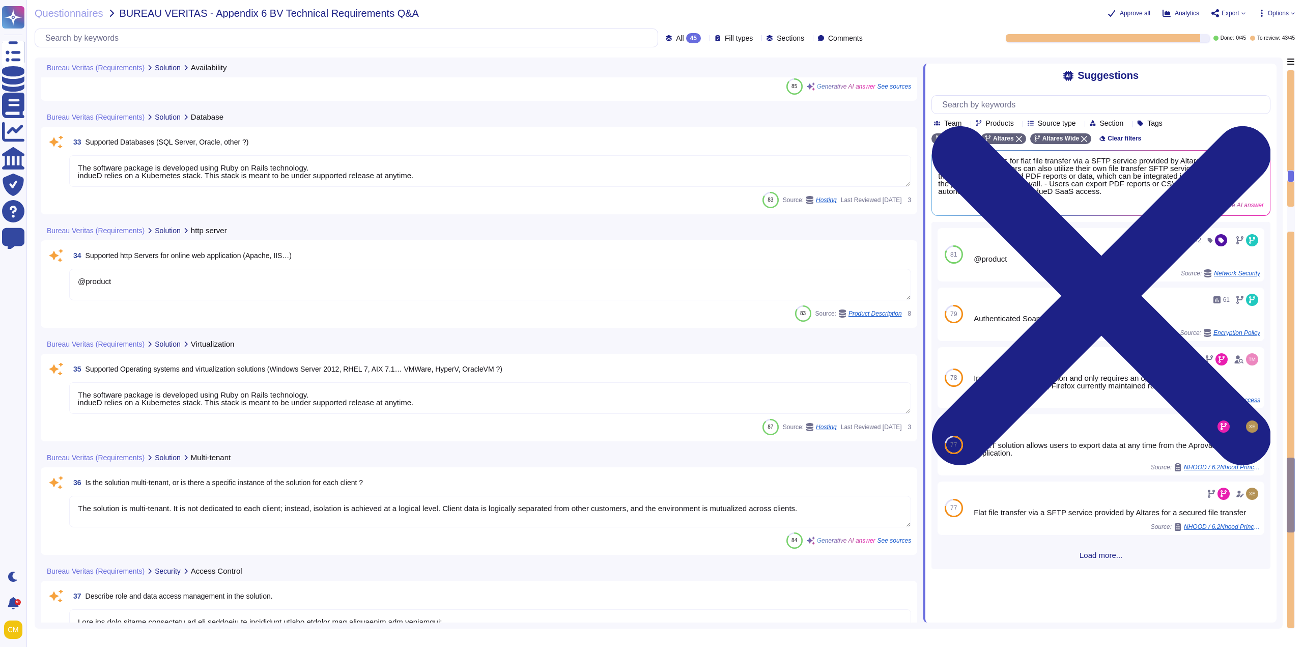
scroll to position [4328, 0]
type textarea "Yes, every identity corresponding to a user account must be associated with a u…"
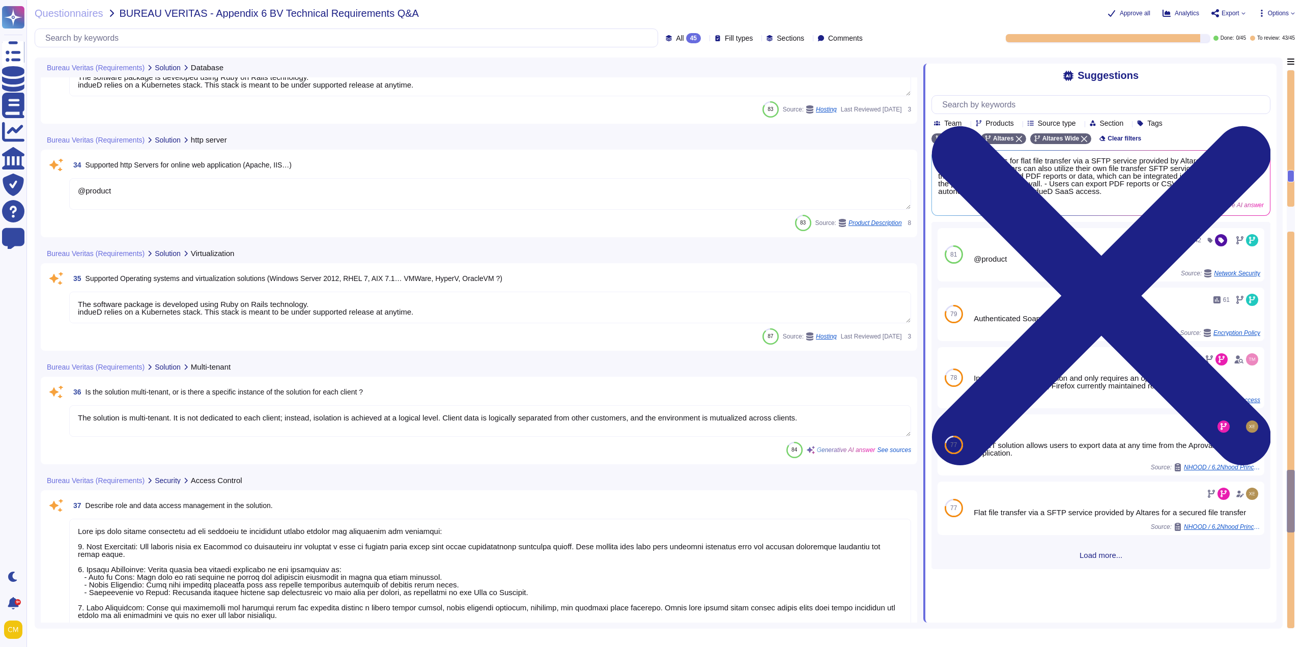
scroll to position [4429, 0]
type textarea "Supported authentication systems include Azure AD and authentication federation…"
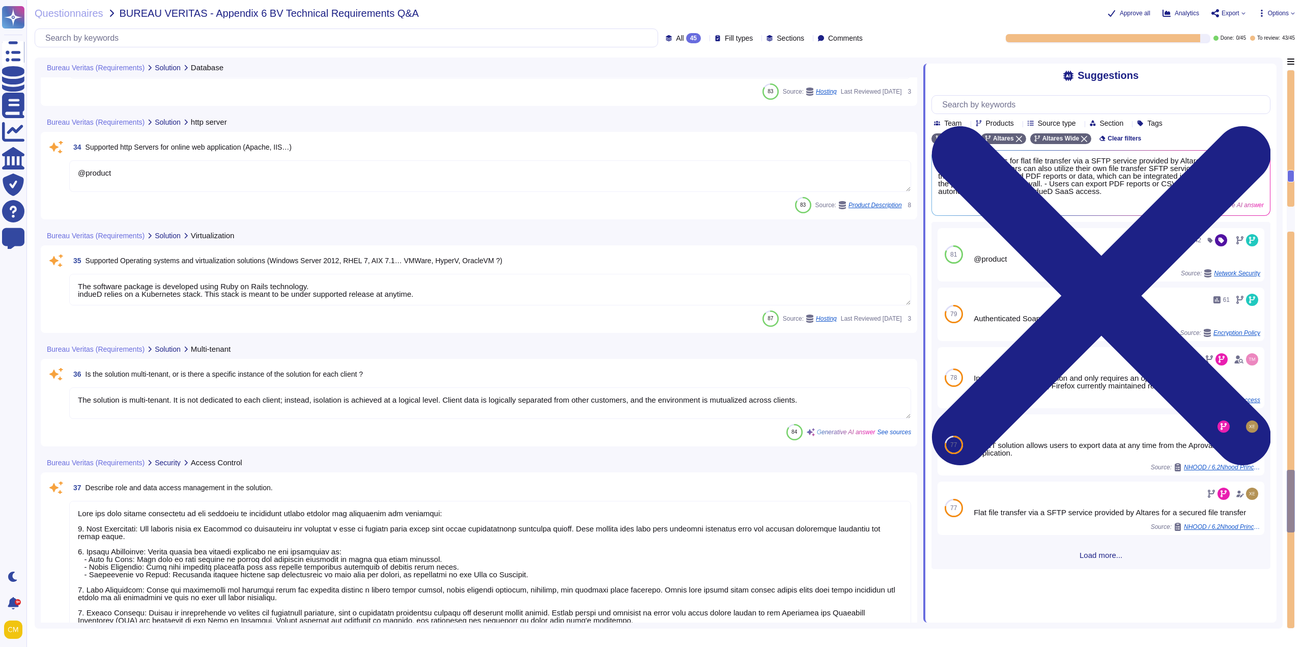
scroll to position [1, 0]
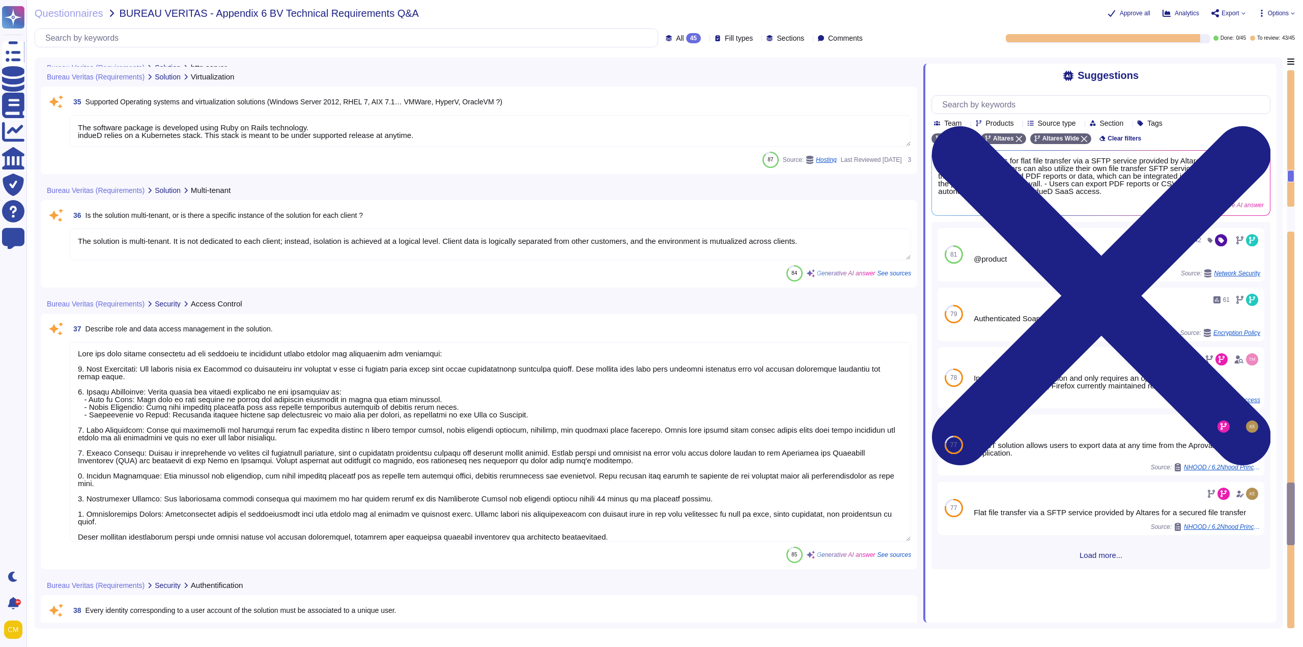
type textarea "The process for creating users in the solution involves the following steps and…"
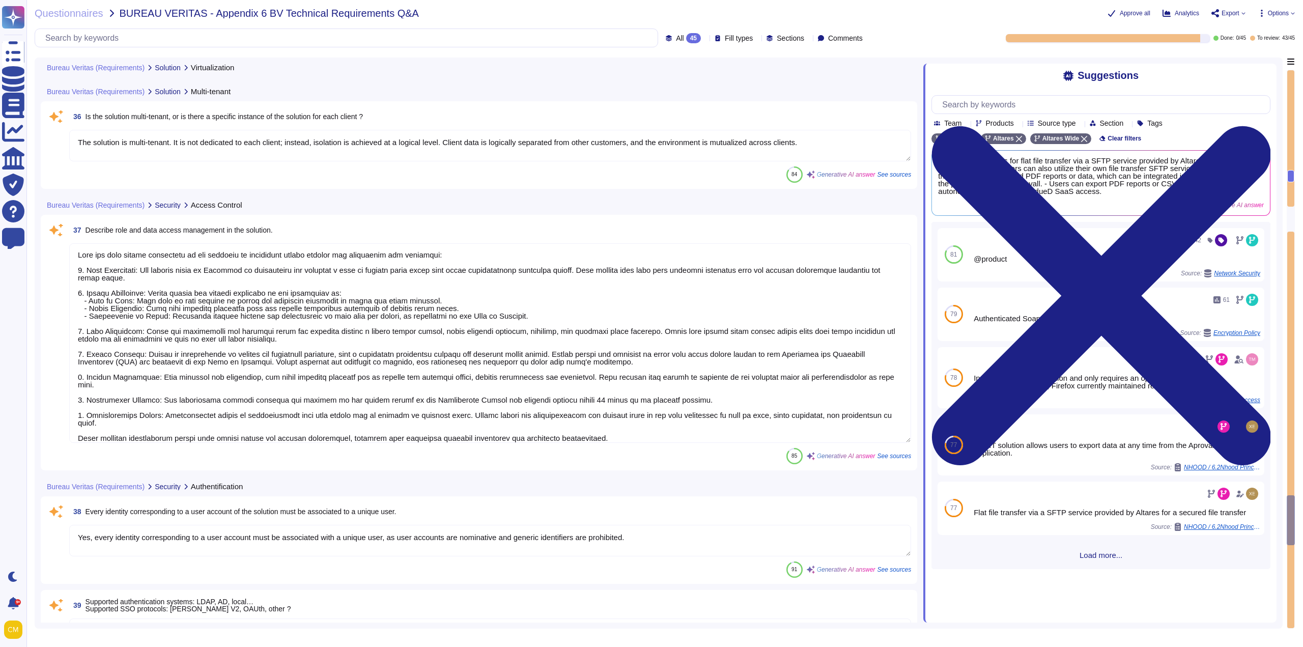
scroll to position [4888, 0]
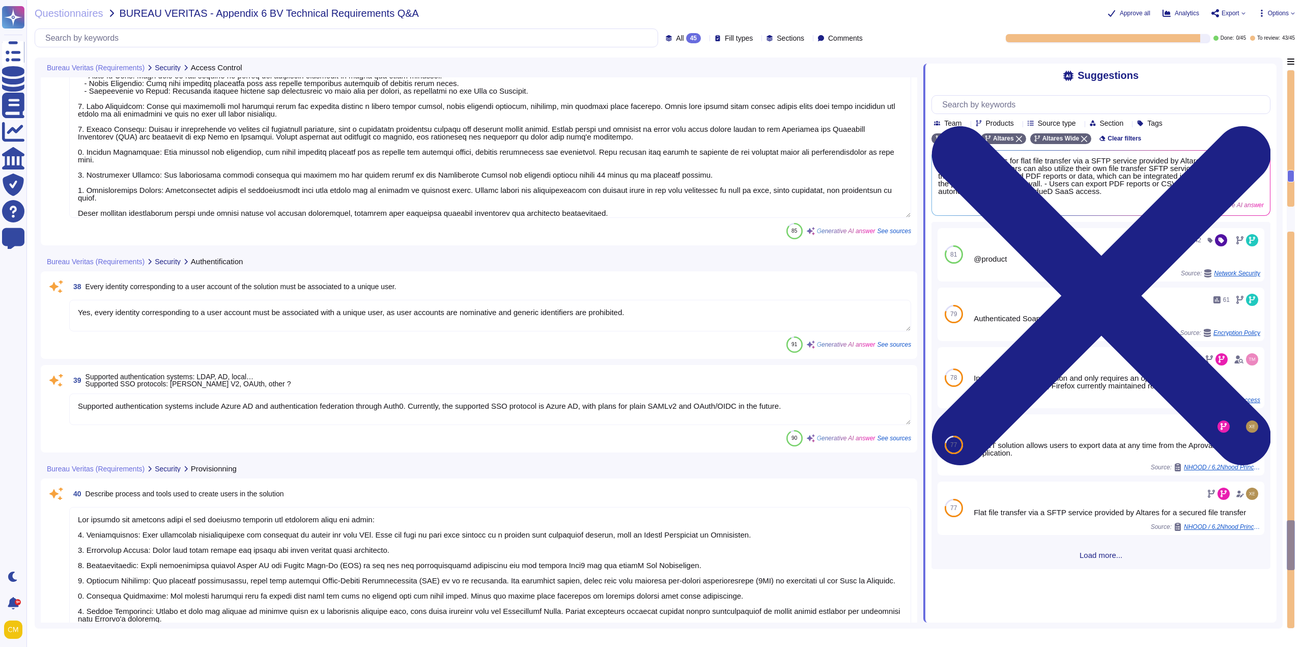
type textarea "Data segregation for different clients at Altares is ensured through the follow…"
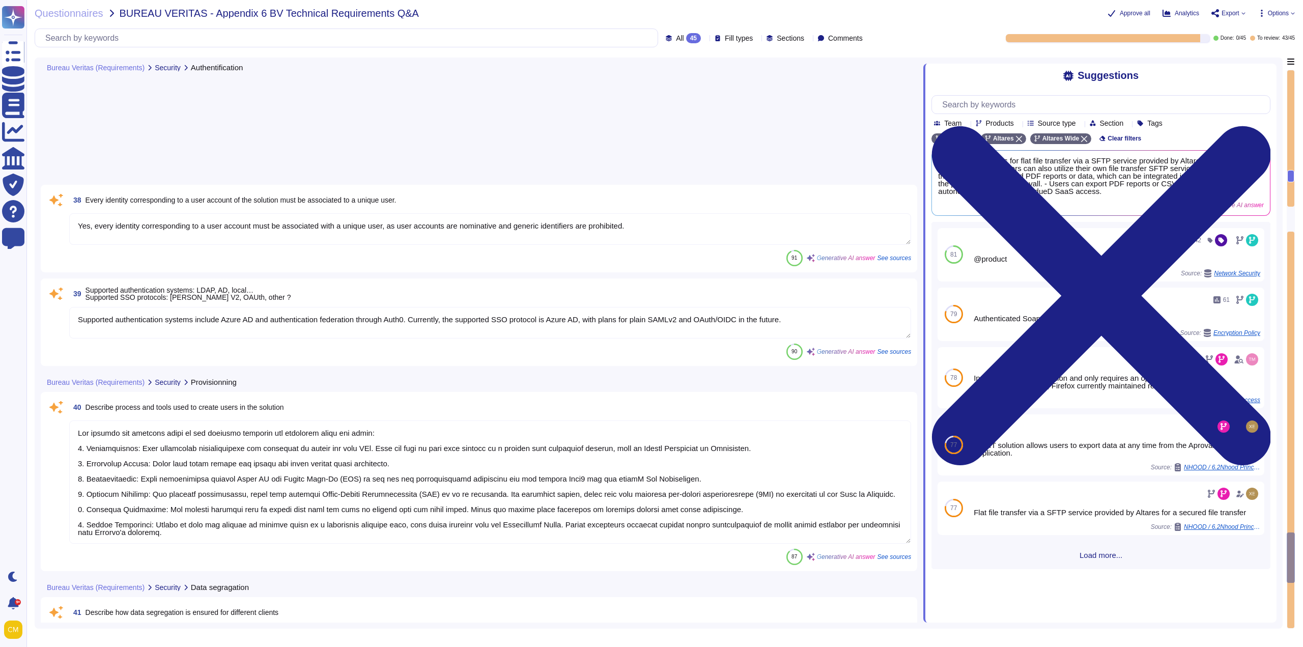
type textarea "All data flows are encrypted using TLS 1.2 and 1.3. Additionally, sensitive and…"
type textarea "Yes, data is encrypted at rest using the AES-256 standard."
type textarea "Yes, in case of change of service provider, you will be able to retieve all you…"
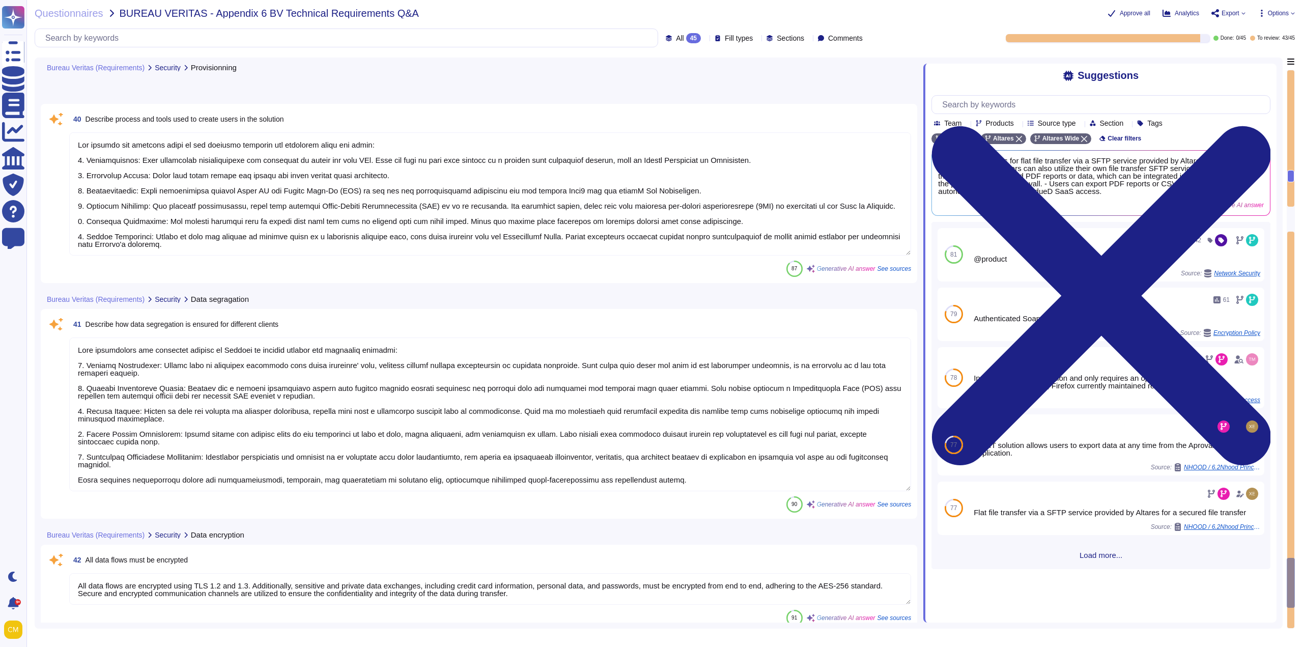
type textarea "Altares is GDPR compliant and ensures that processes, procedures, and technical…"
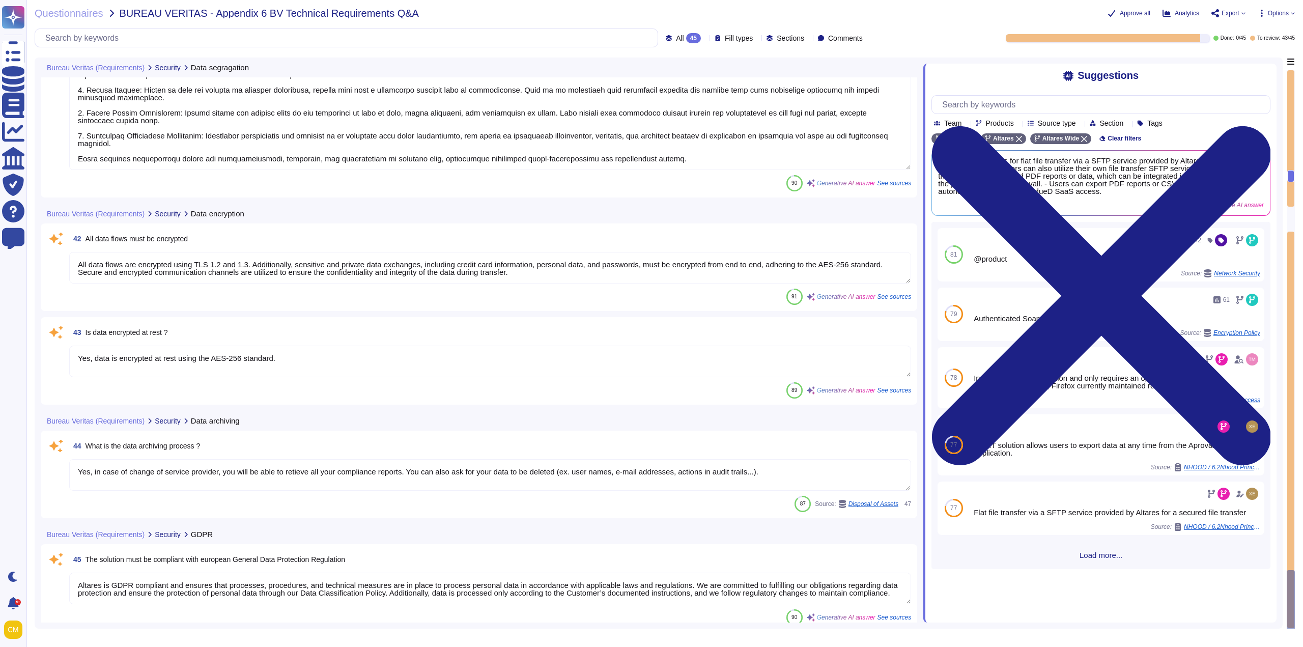
scroll to position [5568, 0]
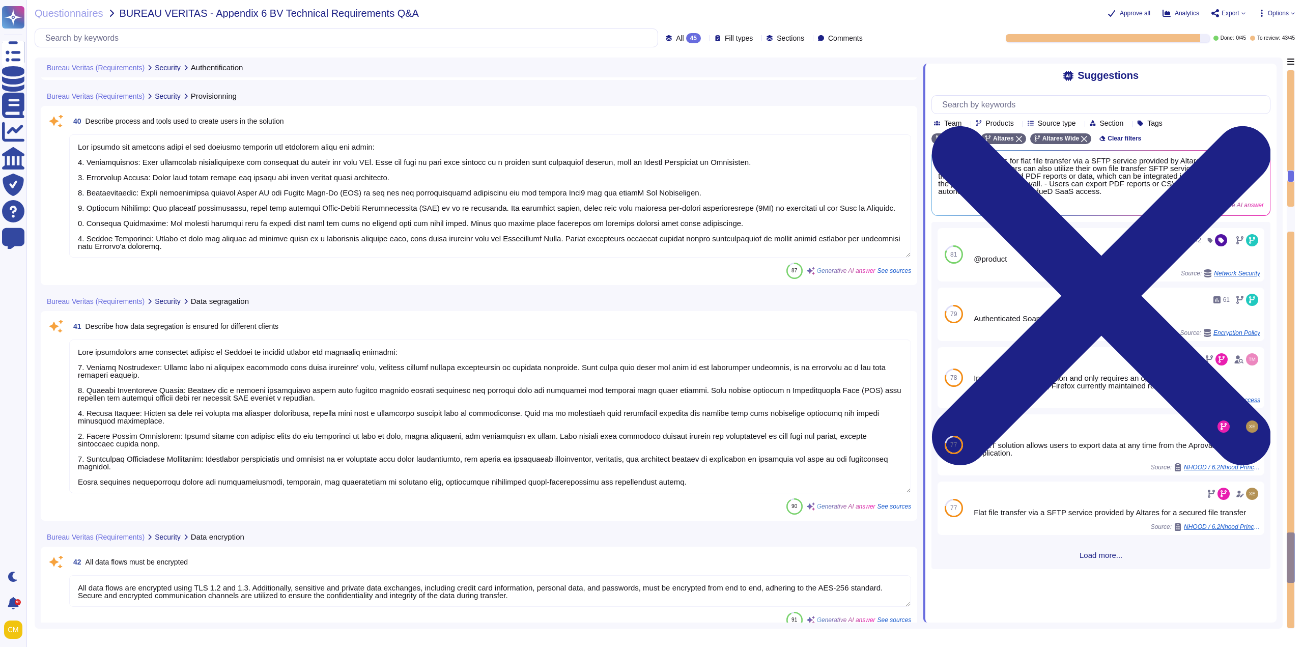
type textarea "Yes, every identity corresponding to a user account must be associated with a u…"
type textarea "Supported authentication systems include Azure AD and authentication federation…"
type textarea "The process for creating users in the solution involves the following steps and…"
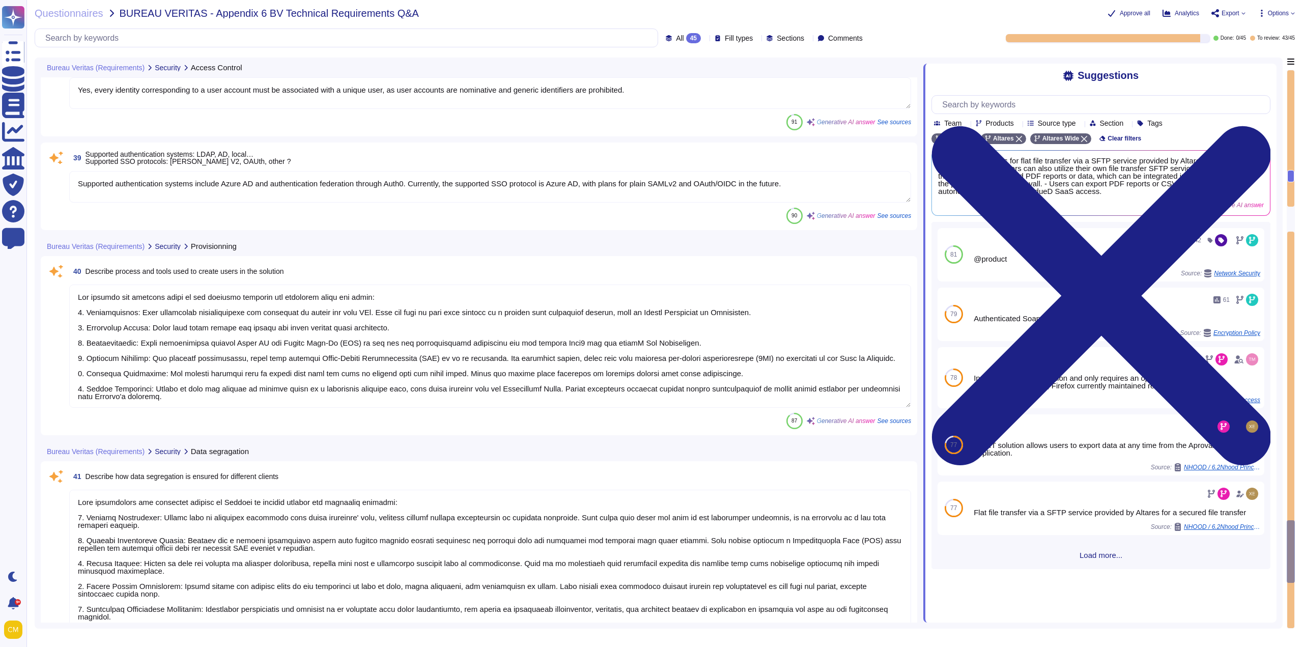
type textarea "Role and data access management in the solution is structured around several ke…"
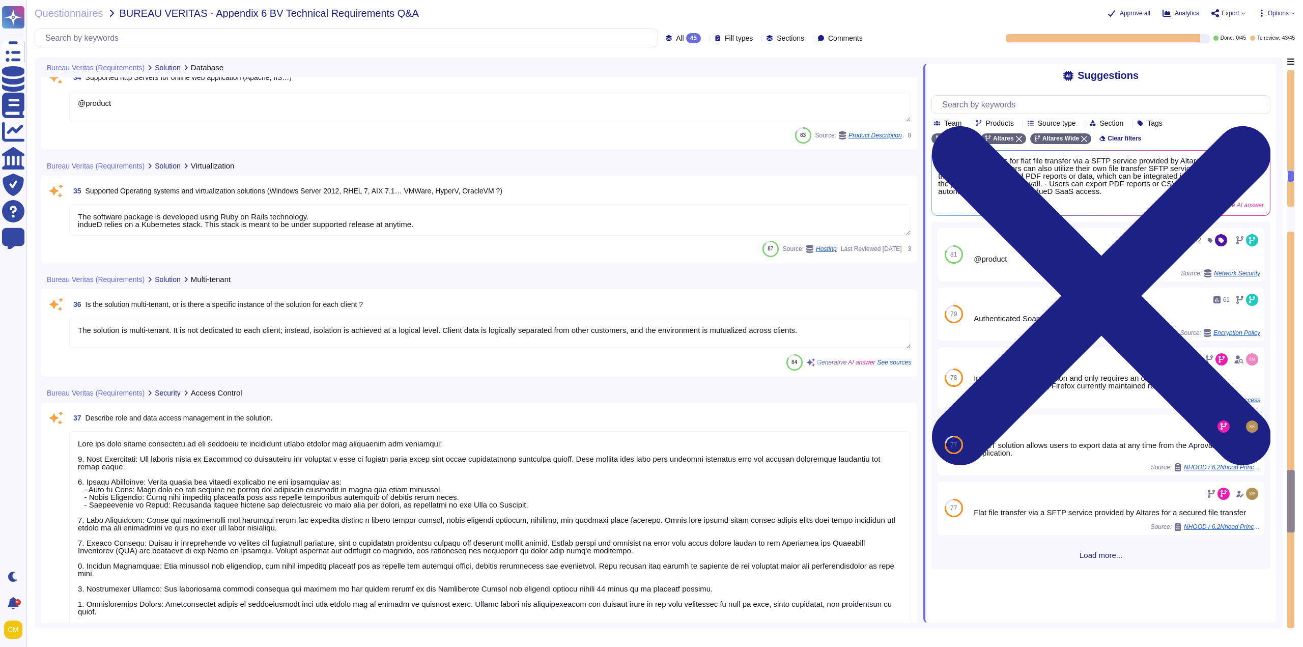
type textarea "The software package is developed using Ruby on Rails technology. indueD relies…"
type textarea "@product"
type textarea "The software package is developed using Ruby on Rails technology. indueD relies…"
type textarea "The solution is multi-tenant. It is not dedicated to each client; instead, isol…"
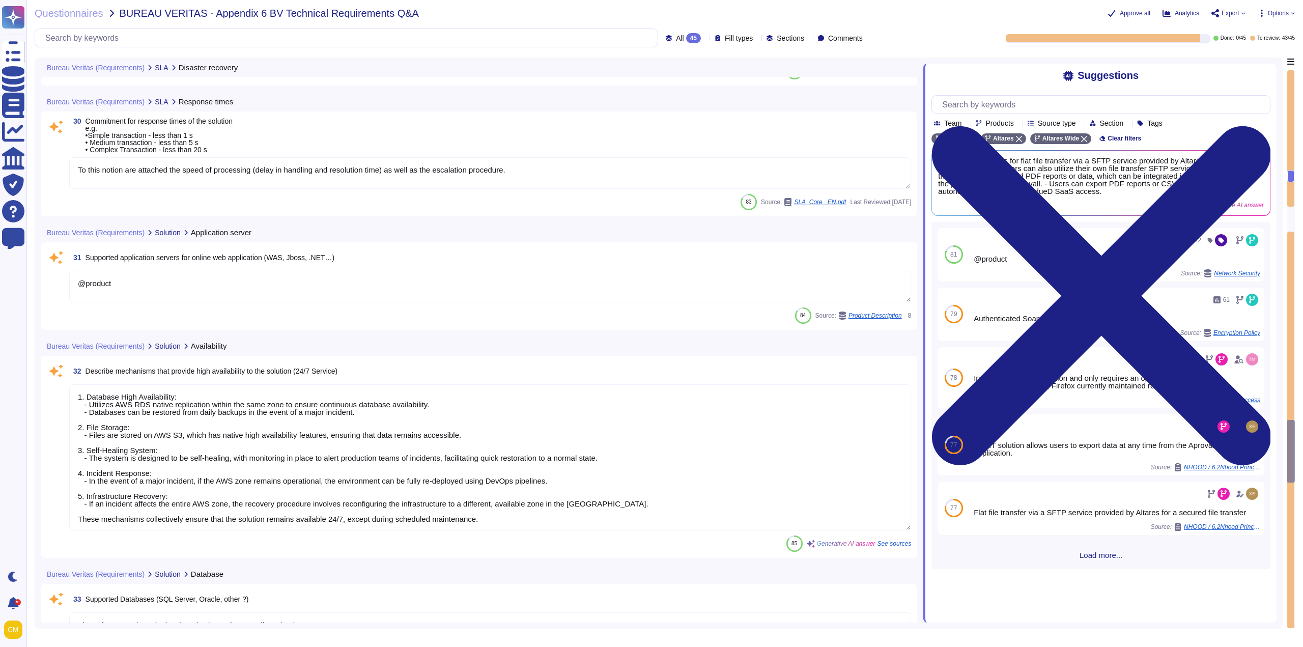
type textarea "The disaster recovery plan is part of Altares's Business Continuity Plan (BCP) …"
type textarea "To this notion are attached the speed of processing (delay in handling and reso…"
type textarea "@product"
type textarea "1. Database High Availability: - Utilizes AWS RDS native replication within the…"
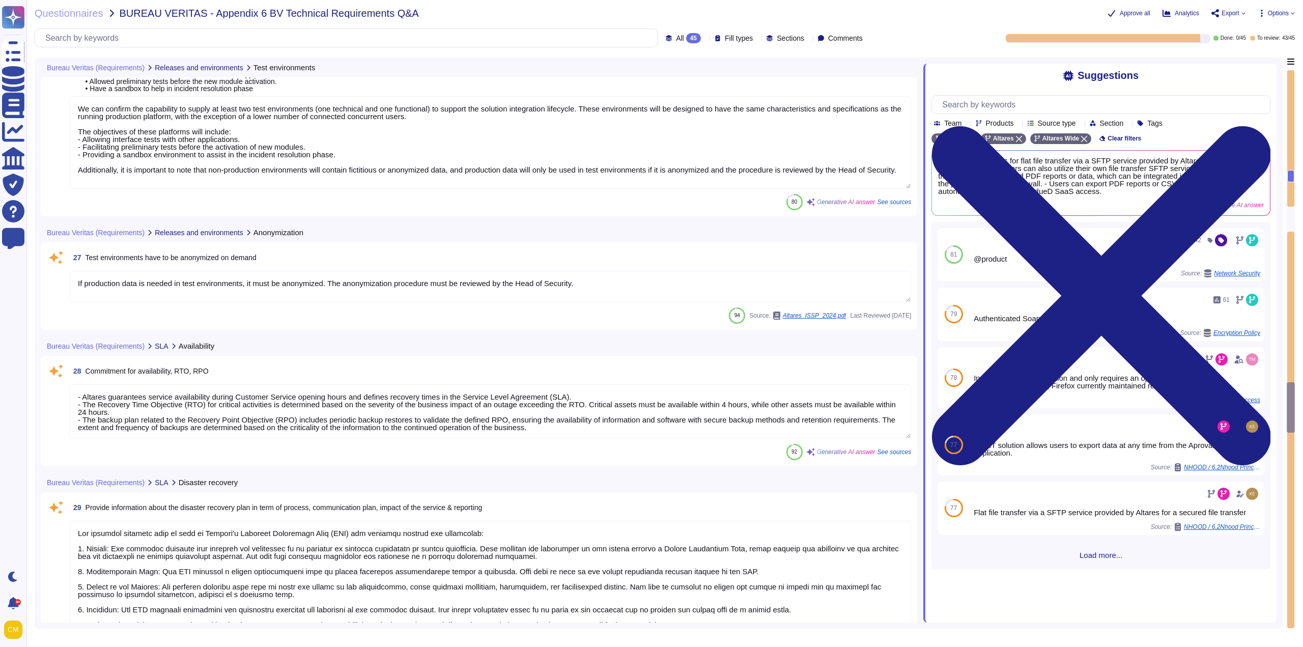
type textarea "We can confirm the capability to supply at least two test environments (one tec…"
type textarea "If production data is needed in test environments, it must be anonymized. The a…"
type textarea "- Altares guarantees service availability during Customer Service opening hours…"
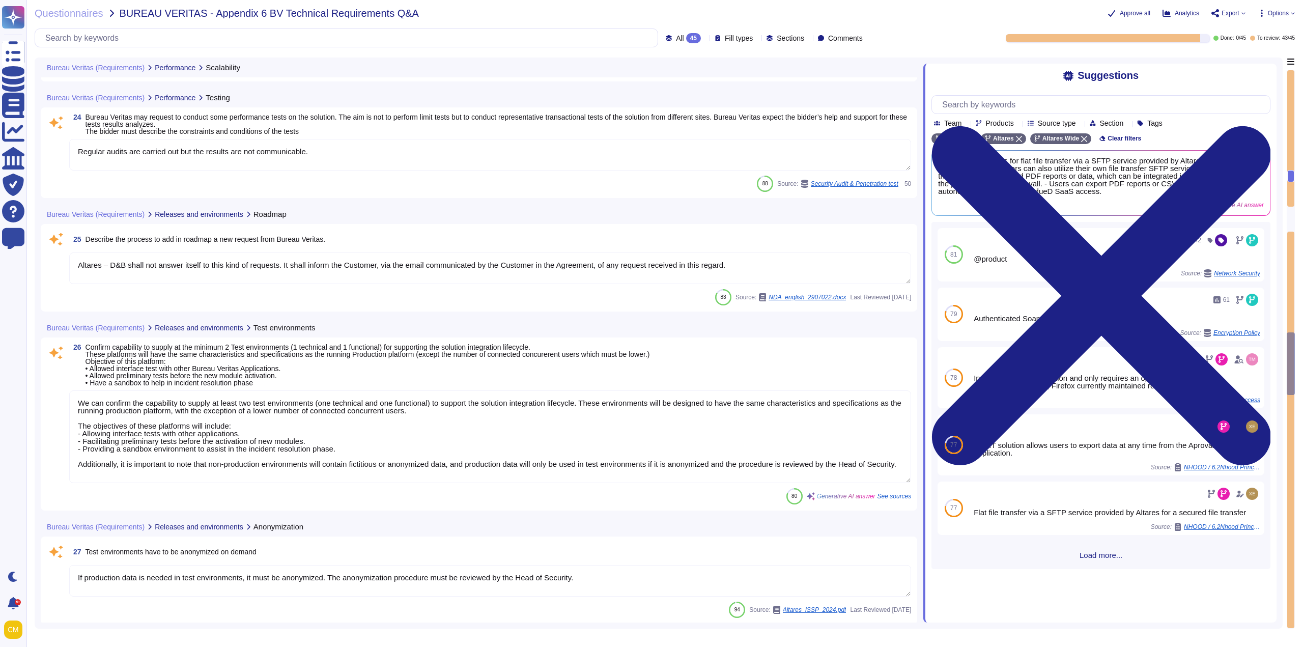
type textarea "Intuiz is provided as a SaaS application, including platform mode (access to we…"
type textarea "The solution is designed to scale according to growing business needs through s…"
type textarea "The Cloud solution provided is scalable and flexible in terms of resources and …"
type textarea "Regular audits are carried out but the results are not communicable."
type textarea "Altares – D&B shall not answer itself to this kind of requests. It shall inform…"
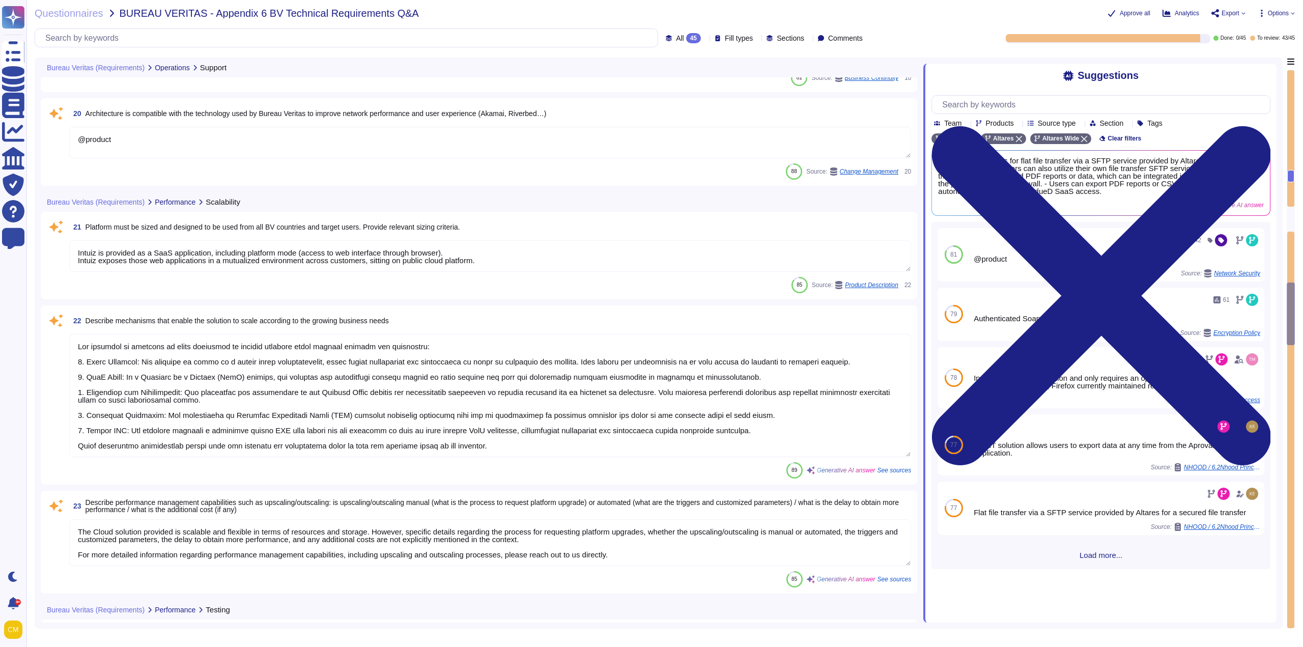
type textarea "- Customer support is available 24/7. - Support can be provided in French or En…"
type textarea "To be answered by customer Service"
type textarea "@product"
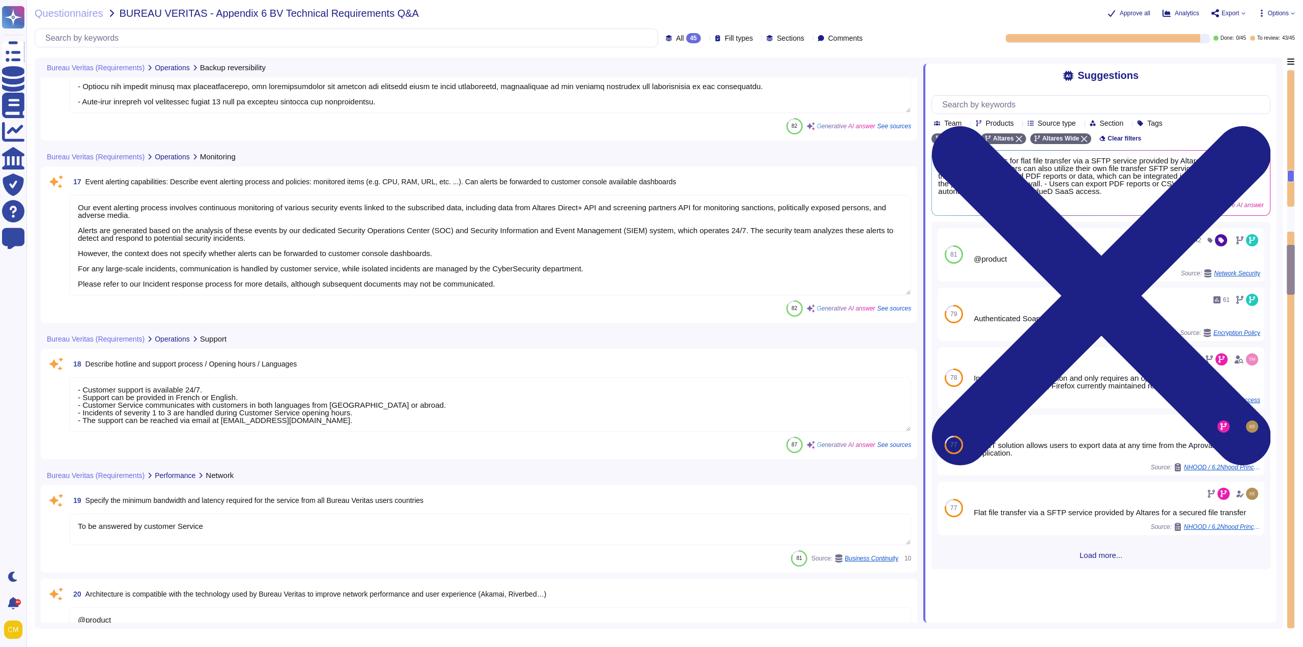
type textarea "As per Altares Backup Policy, backup copies of operating systems and other crit…"
type textarea "- Technical and functional maintenance of the application is conducted during t…"
type textarea "Our event alerting process involves continuous monitoring of various security e…"
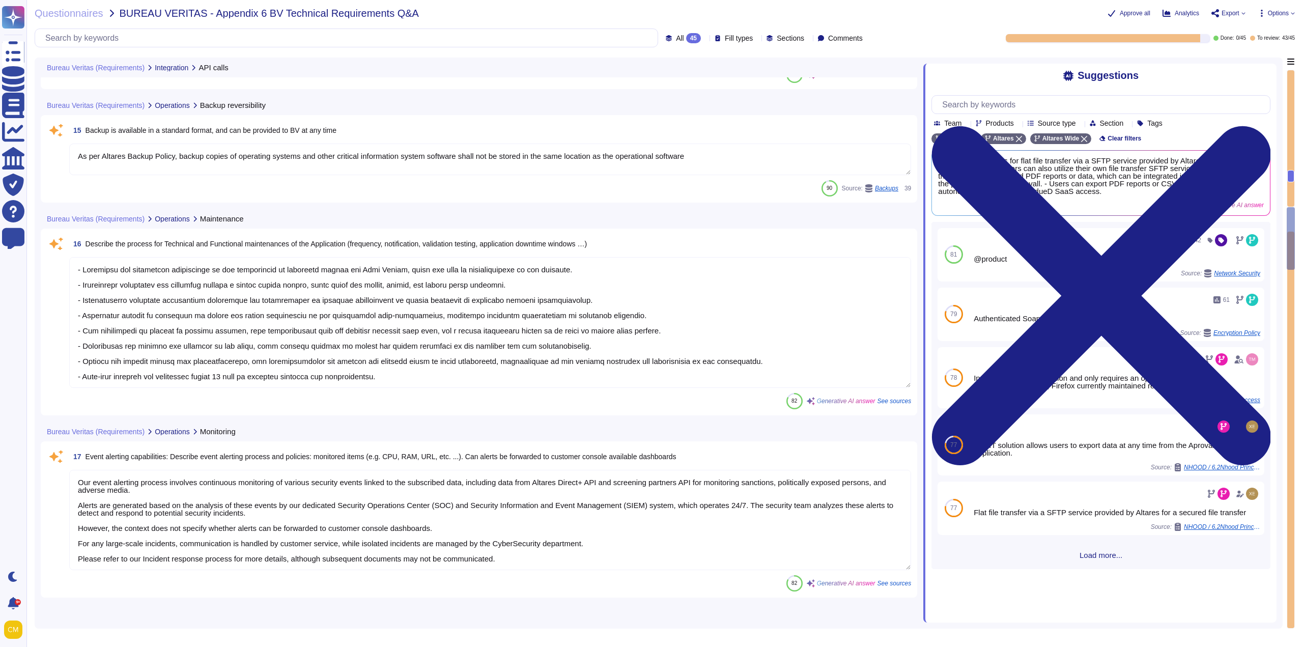
type textarea "Altares has established comprehensive data backup and restore capabilities as p…"
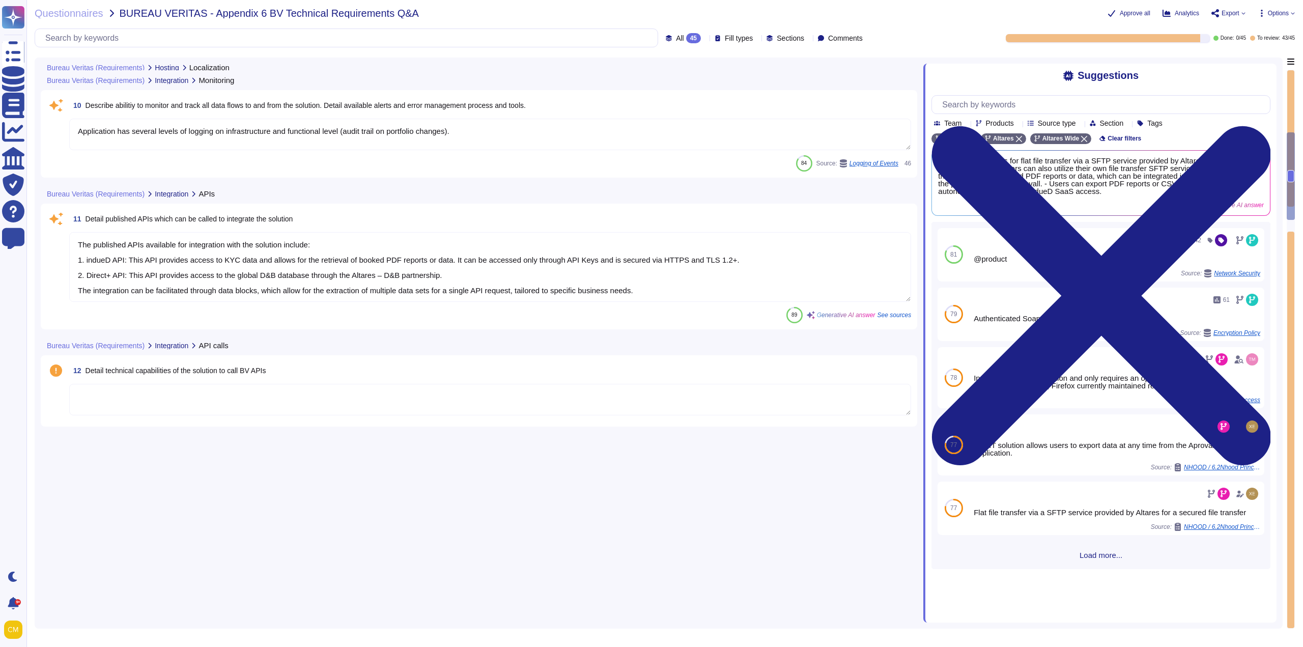
type textarea "Data and applications are hosted in France, specifically in the Paris region (e…"
type textarea "The solution is hosted by AWS, specifically utilizing AWS servers located in th…"
type textarea "- Synechron - AWS France - AWS Spain - PHONEO - Altares - D&B"
type textarea "- The solution allows for flat file transfer via a SFTP service provided by Alt…"
type textarea "Application has several levels of logging on infrastructure and functional leve…"
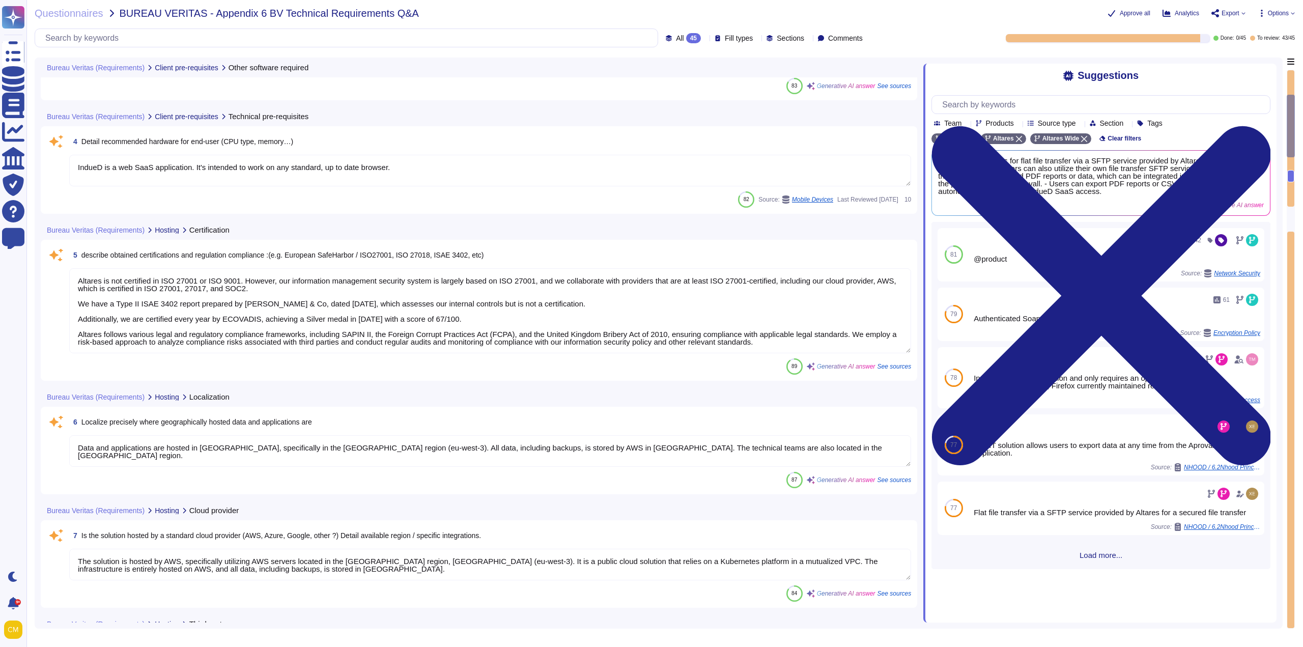
type textarea "- An operative web browser is required, with Safari, Chrome, Edge, and Firefox …"
type textarea "IndueD is a web SaaS application. It's intended to work on any standard, up to …"
type textarea "Altares is not certified in ISO 27001 or ISO 9001. However, our information man…"
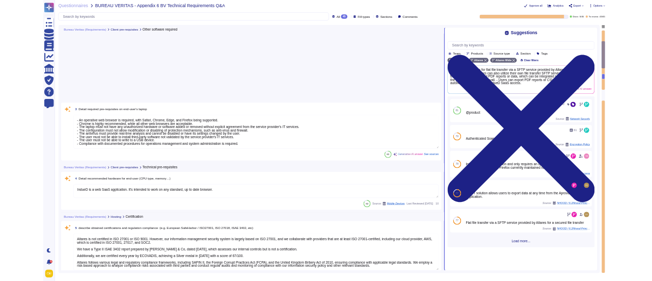
scroll to position [0, 0]
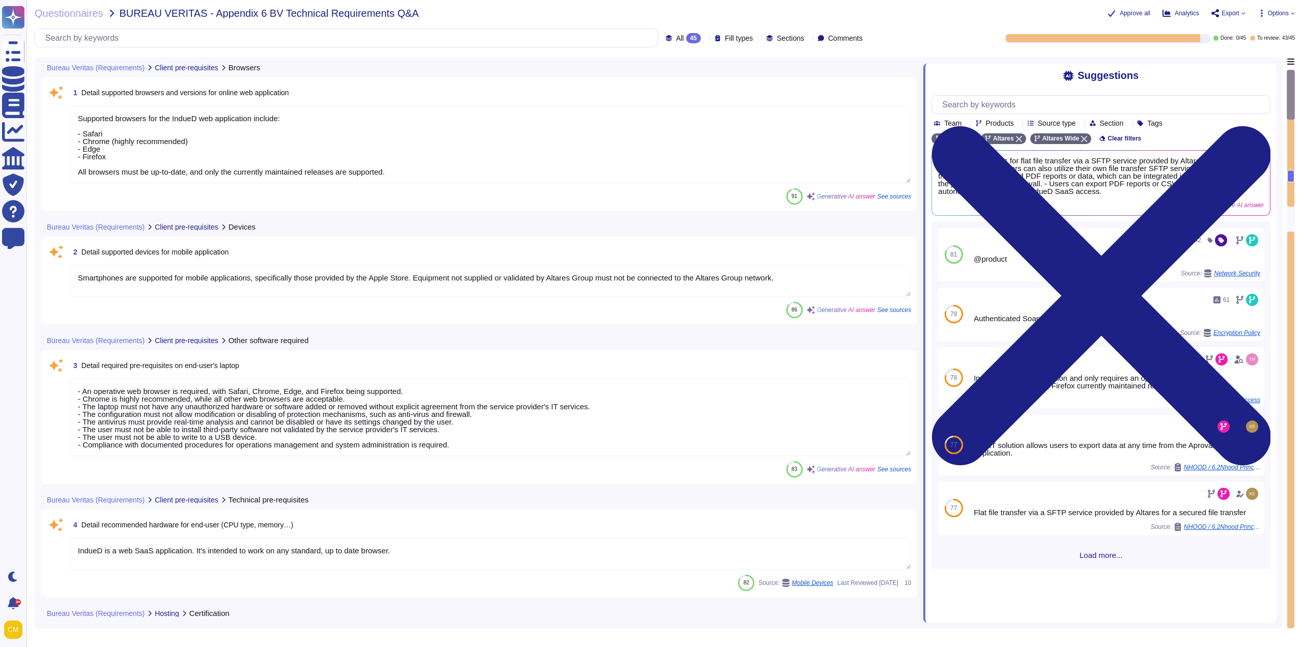
type textarea "Supported browsers for the IndueD web application include: - Safari - Chrome (h…"
type textarea "Smartphones are supported for mobile applications, specifically those provided …"
